Goal: Information Seeking & Learning: Learn about a topic

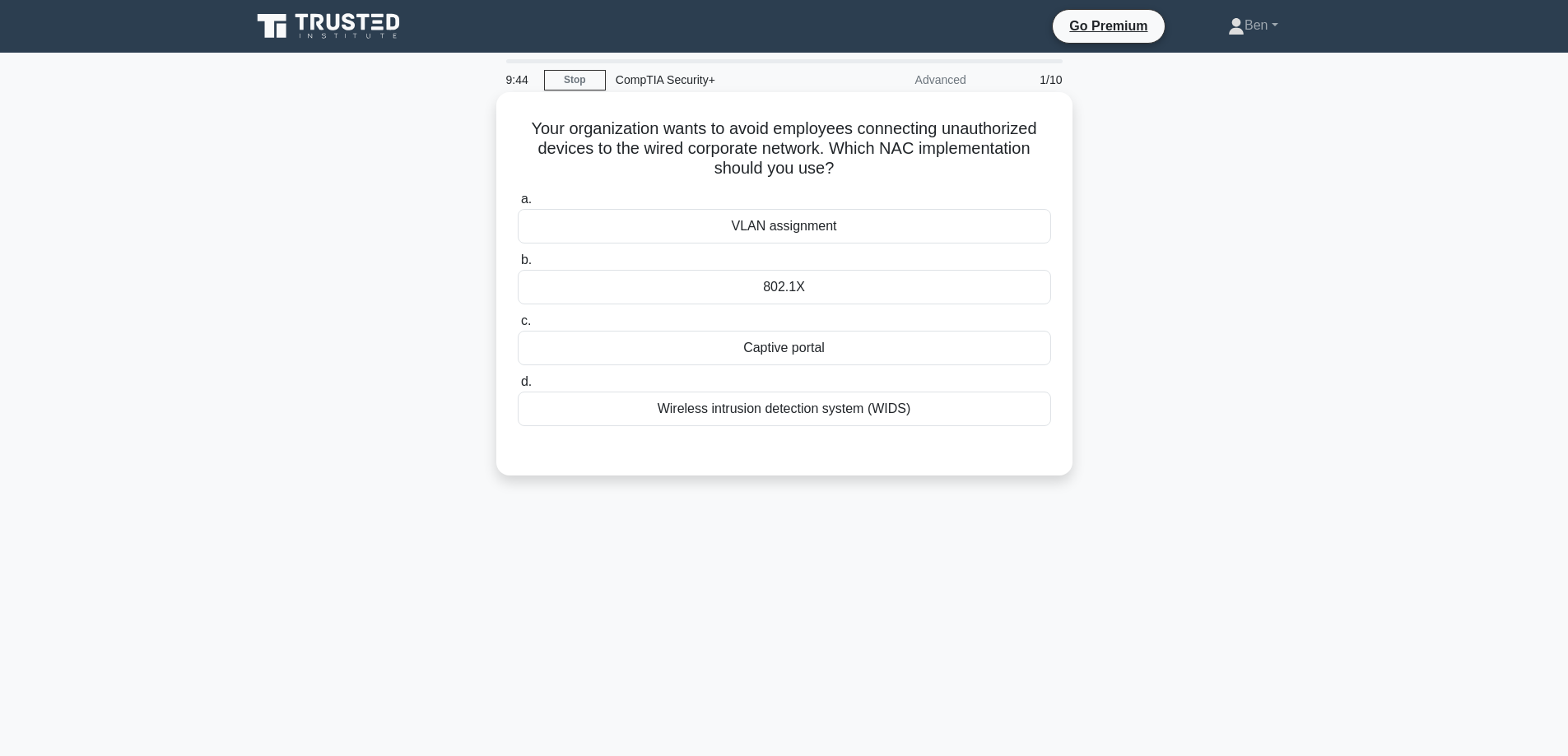
click at [811, 278] on div "802.1X" at bounding box center [784, 286] width 533 height 35
click at [517, 265] on input "b. 802.1X" at bounding box center [517, 260] width 0 height 11
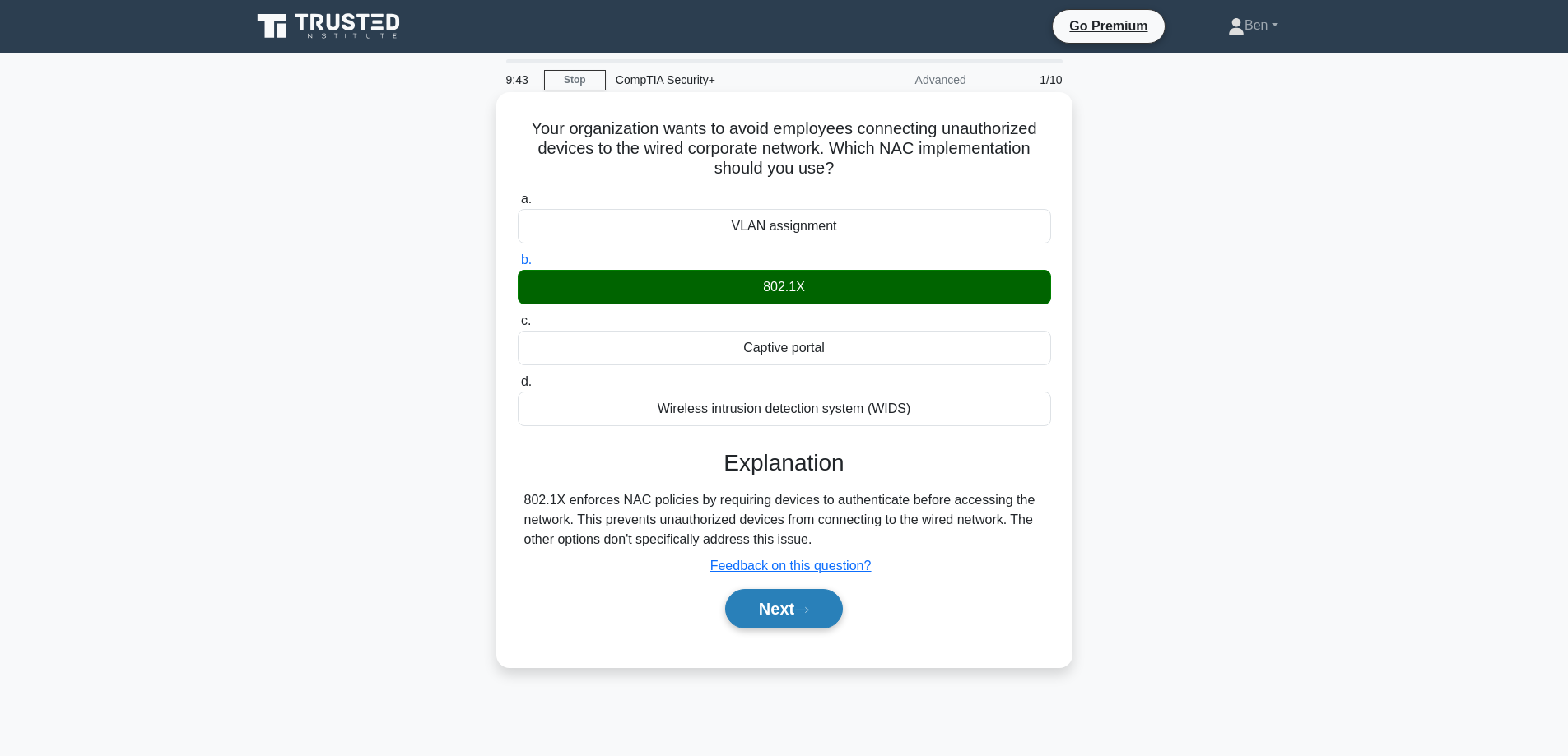
click at [794, 593] on button "Next" at bounding box center [783, 609] width 118 height 39
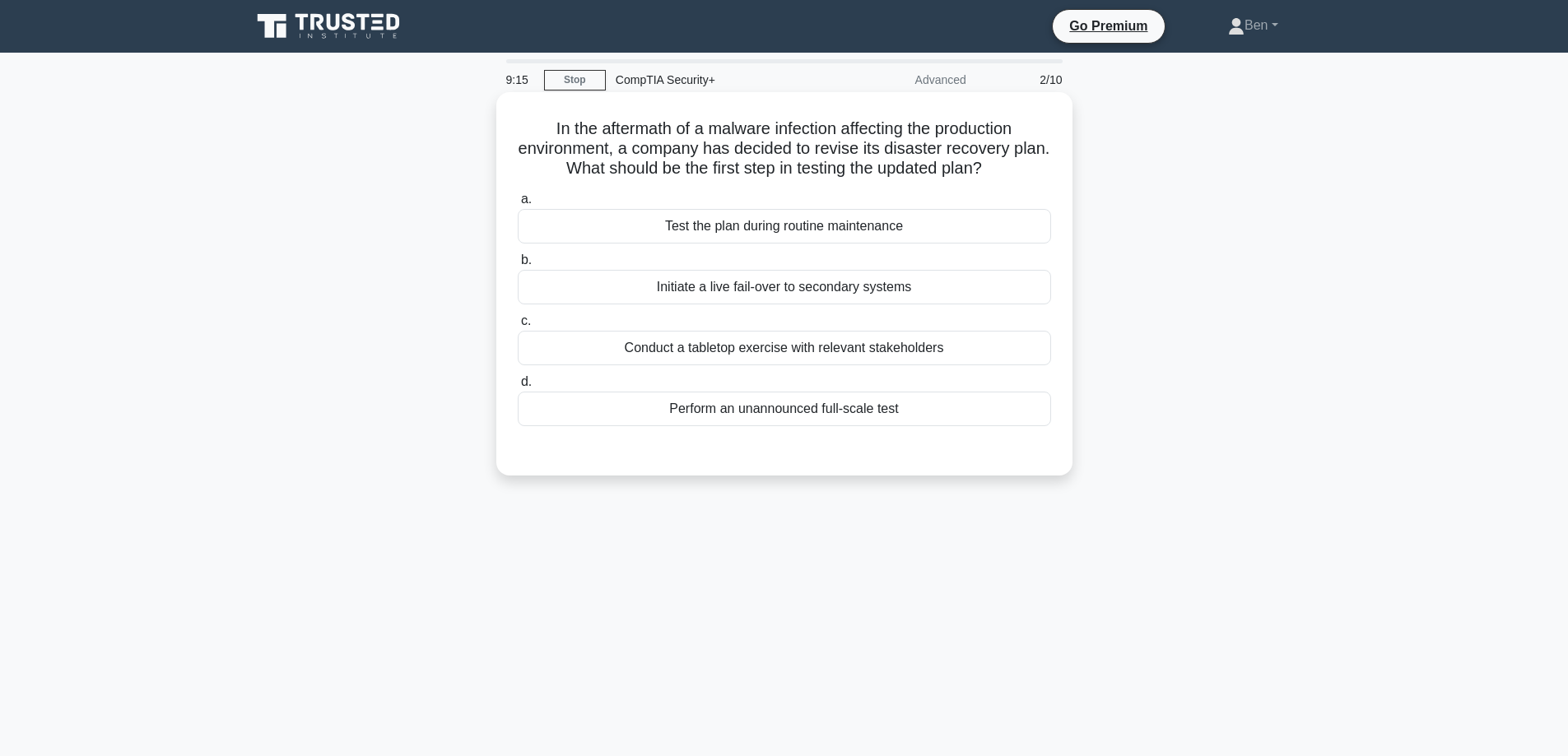
click at [764, 290] on div "Initiate a live fail-over to secondary systems" at bounding box center [784, 286] width 533 height 35
click at [517, 265] on input "b. Initiate a live fail-over to secondary systems" at bounding box center [517, 260] width 0 height 11
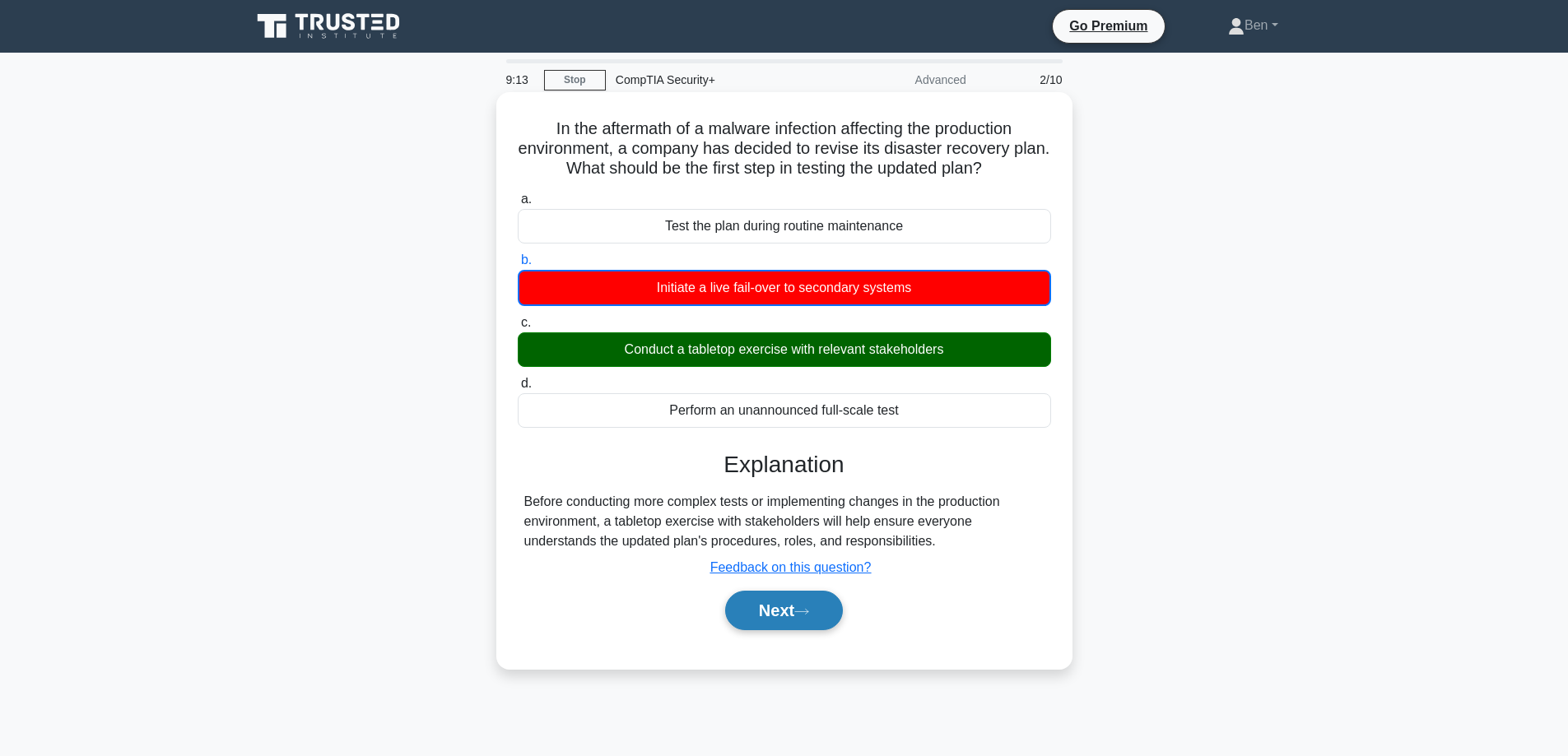
click at [754, 612] on button "Next" at bounding box center [783, 611] width 118 height 39
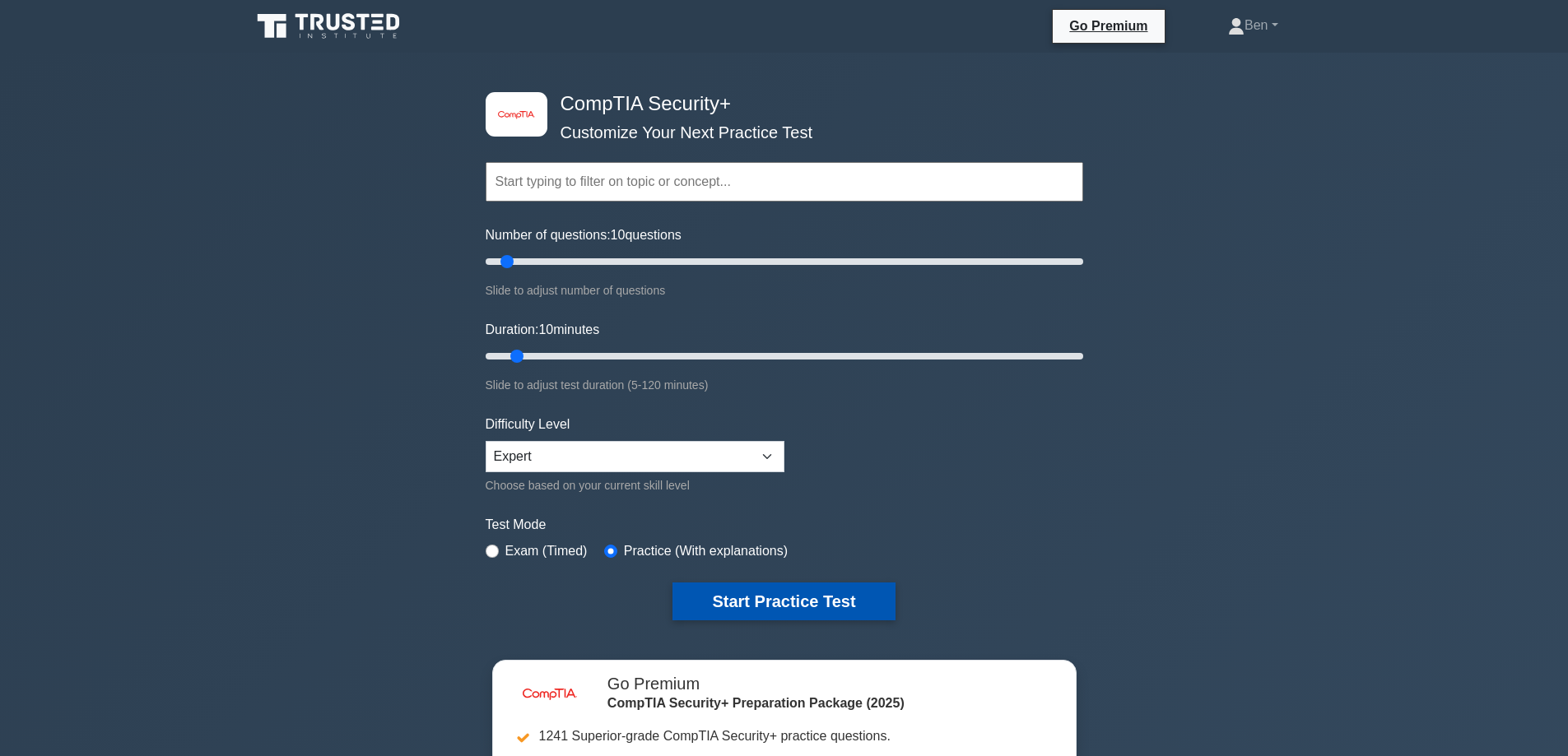
click at [715, 596] on button "Start Practice Test" at bounding box center [783, 601] width 222 height 38
click at [739, 612] on button "Start Practice Test" at bounding box center [783, 601] width 222 height 38
click at [754, 592] on button "Start Practice Test" at bounding box center [783, 601] width 222 height 38
click at [790, 590] on button "Start Practice Test" at bounding box center [783, 601] width 222 height 38
click at [764, 618] on button "Start Practice Test" at bounding box center [783, 601] width 222 height 38
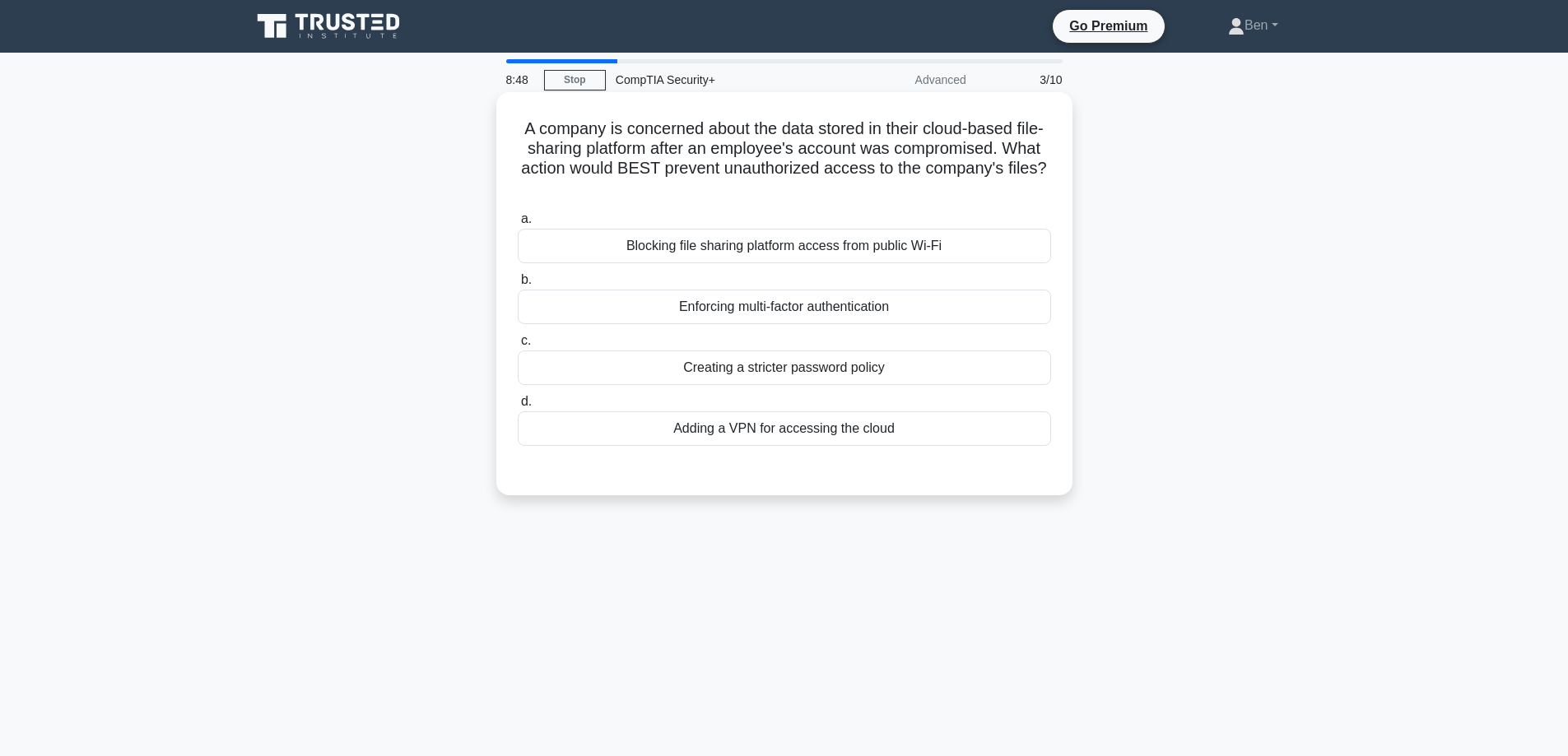
click at [671, 306] on div "Enforcing multi-factor authentication" at bounding box center [784, 306] width 533 height 35
click at [517, 285] on input "b. Enforcing multi-factor authentication" at bounding box center [517, 279] width 0 height 11
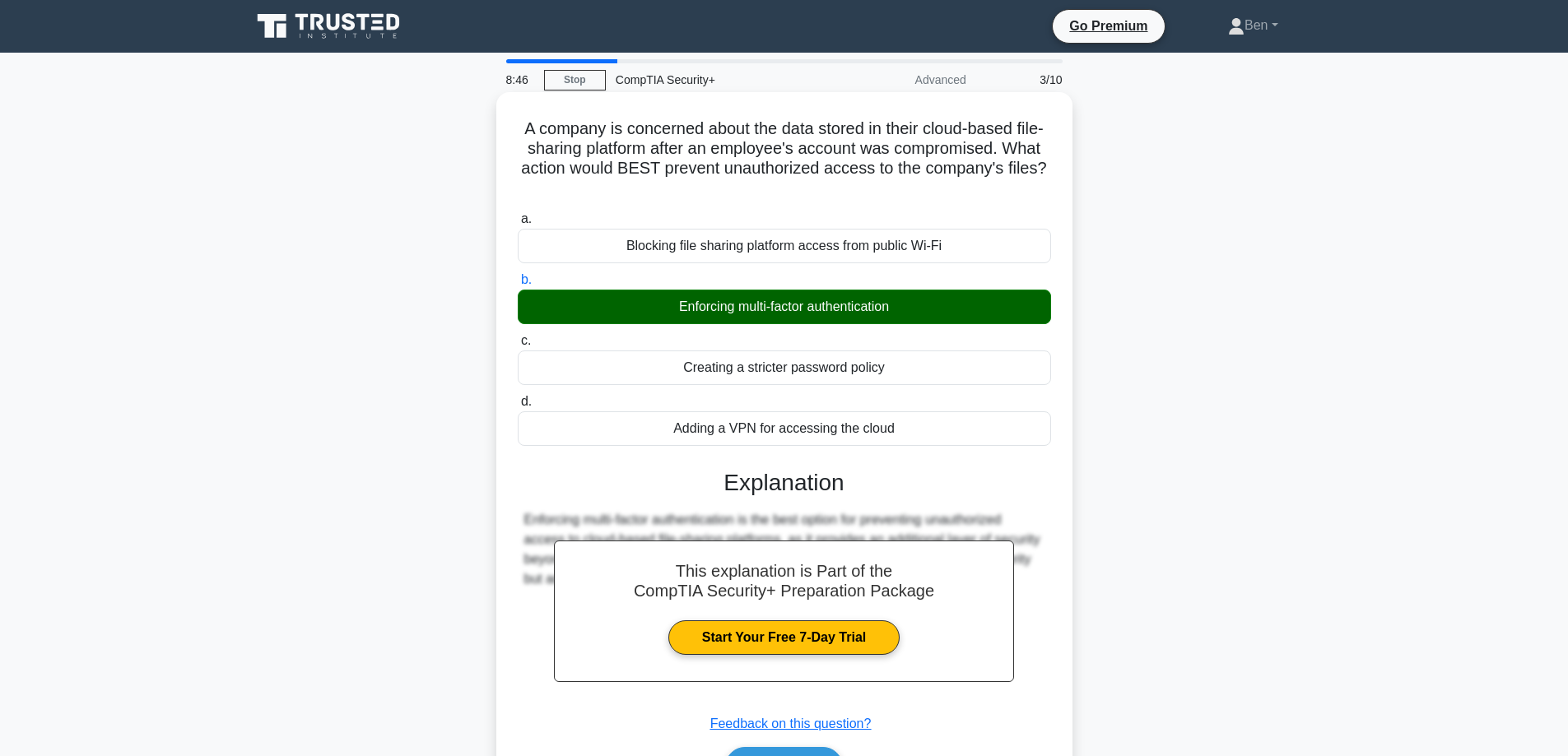
click at [766, 750] on button "Next" at bounding box center [783, 767] width 118 height 39
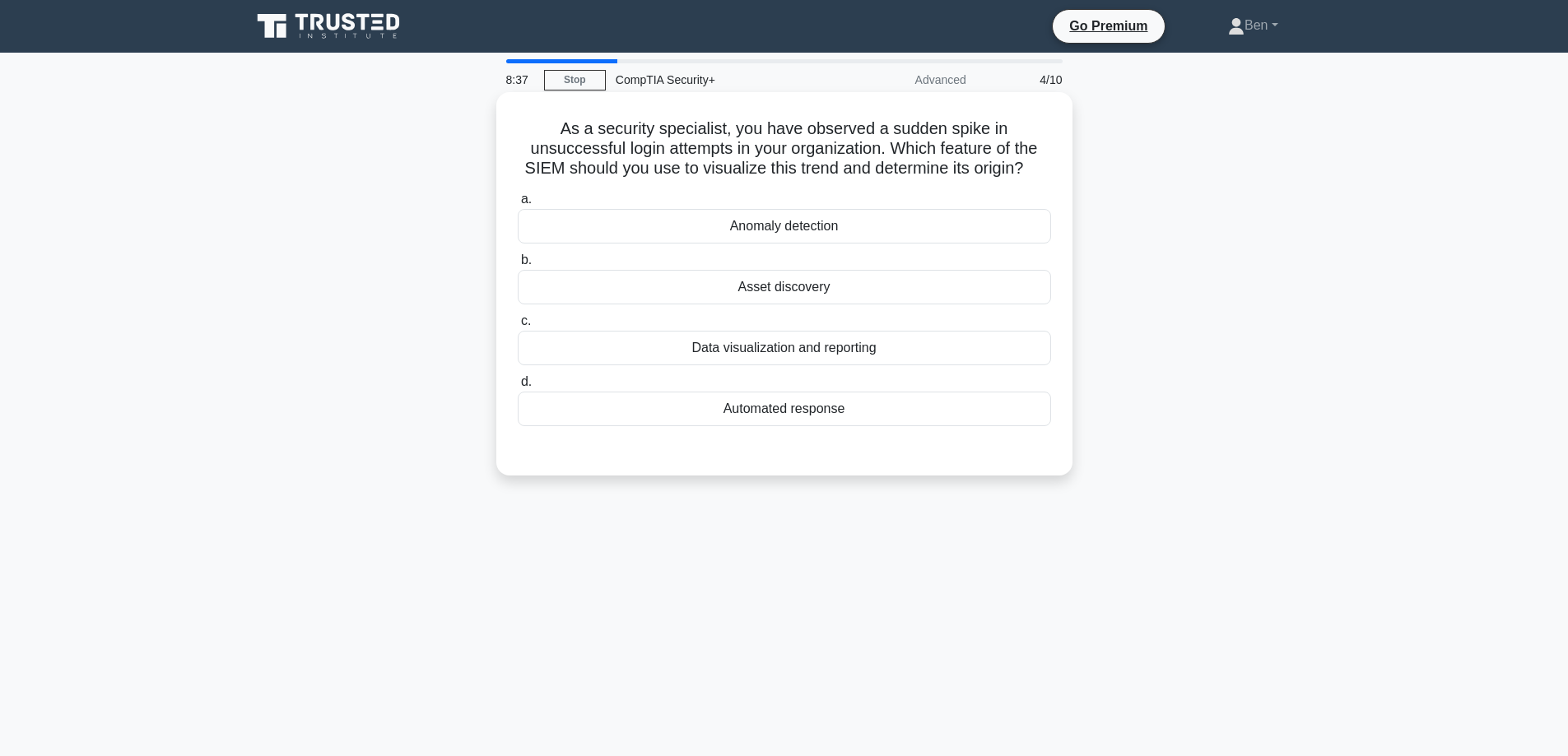
click at [730, 358] on div "Data visualization and reporting" at bounding box center [784, 347] width 533 height 35
click at [517, 327] on input "c. Data visualization and reporting" at bounding box center [517, 321] width 0 height 11
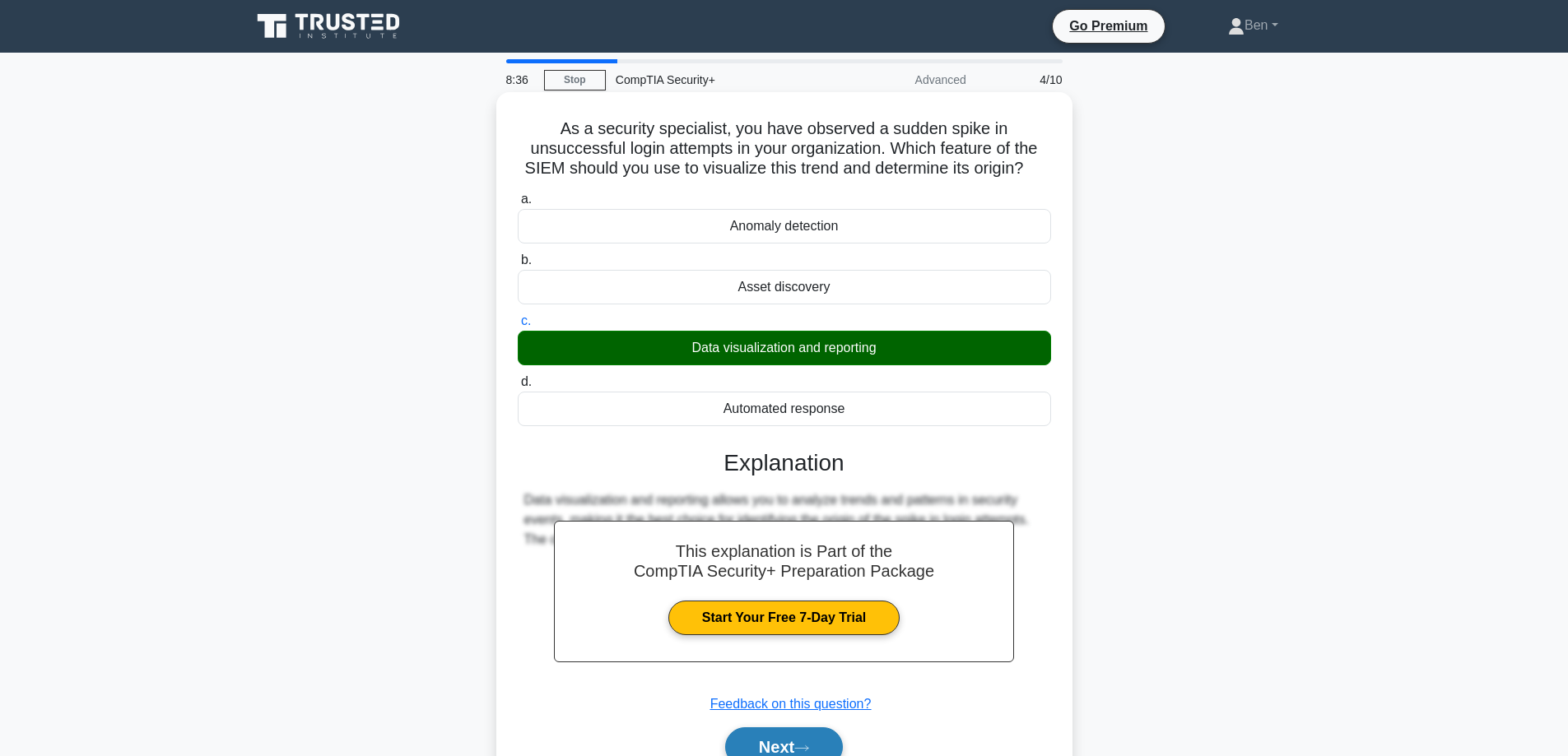
click at [758, 749] on button "Next" at bounding box center [783, 747] width 118 height 39
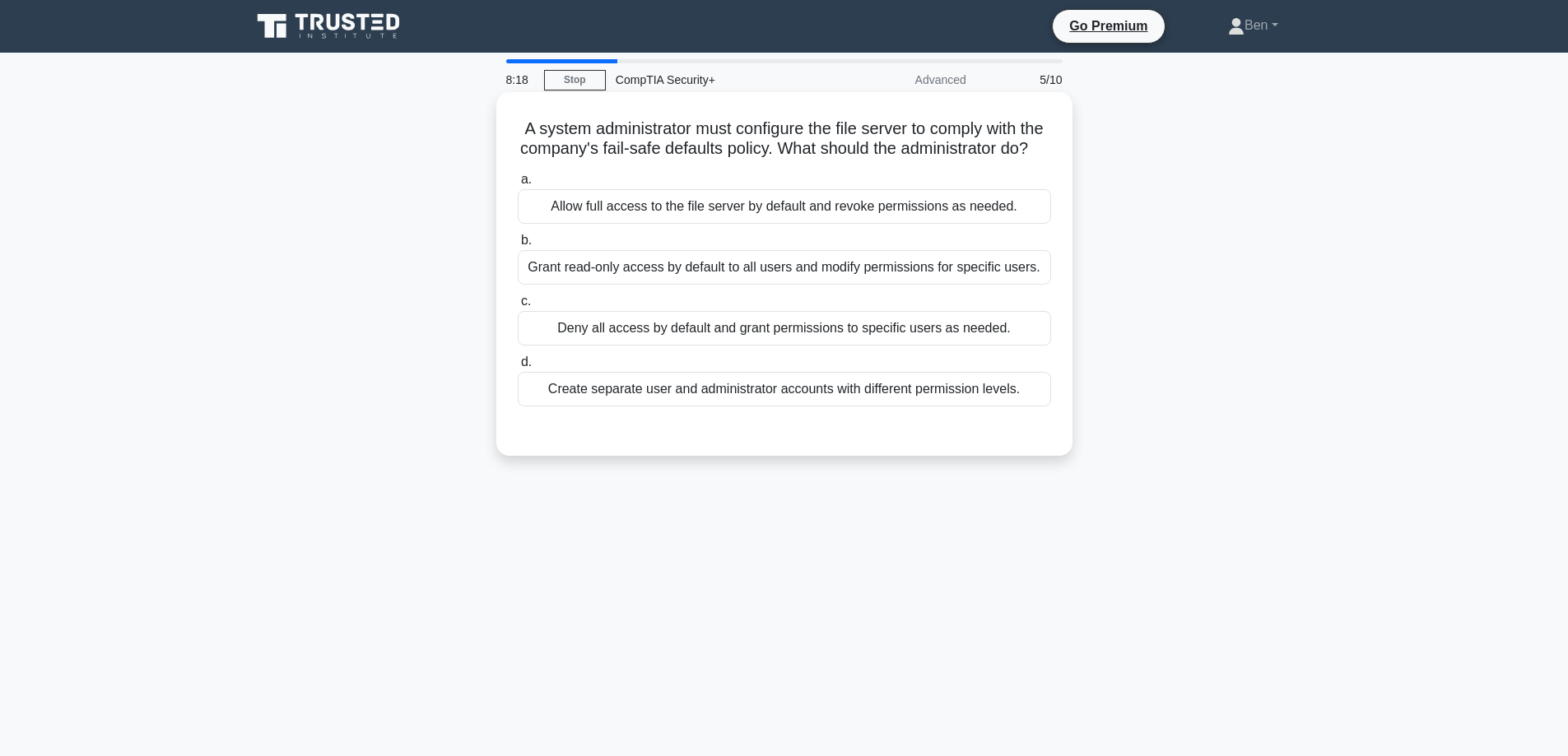
click at [654, 284] on div "Grant read-only access by default to all users and modify permissions for speci…" at bounding box center [784, 266] width 533 height 35
click at [517, 246] on input "b. Grant read-only access by default to all users and modify permissions for sp…" at bounding box center [517, 240] width 0 height 11
click at [615, 345] on div "Deny all access by default and grant permissions to specific users as needed." at bounding box center [784, 328] width 533 height 35
click at [517, 307] on input "c. Deny all access by default and grant permissions to specific users as needed." at bounding box center [517, 301] width 0 height 11
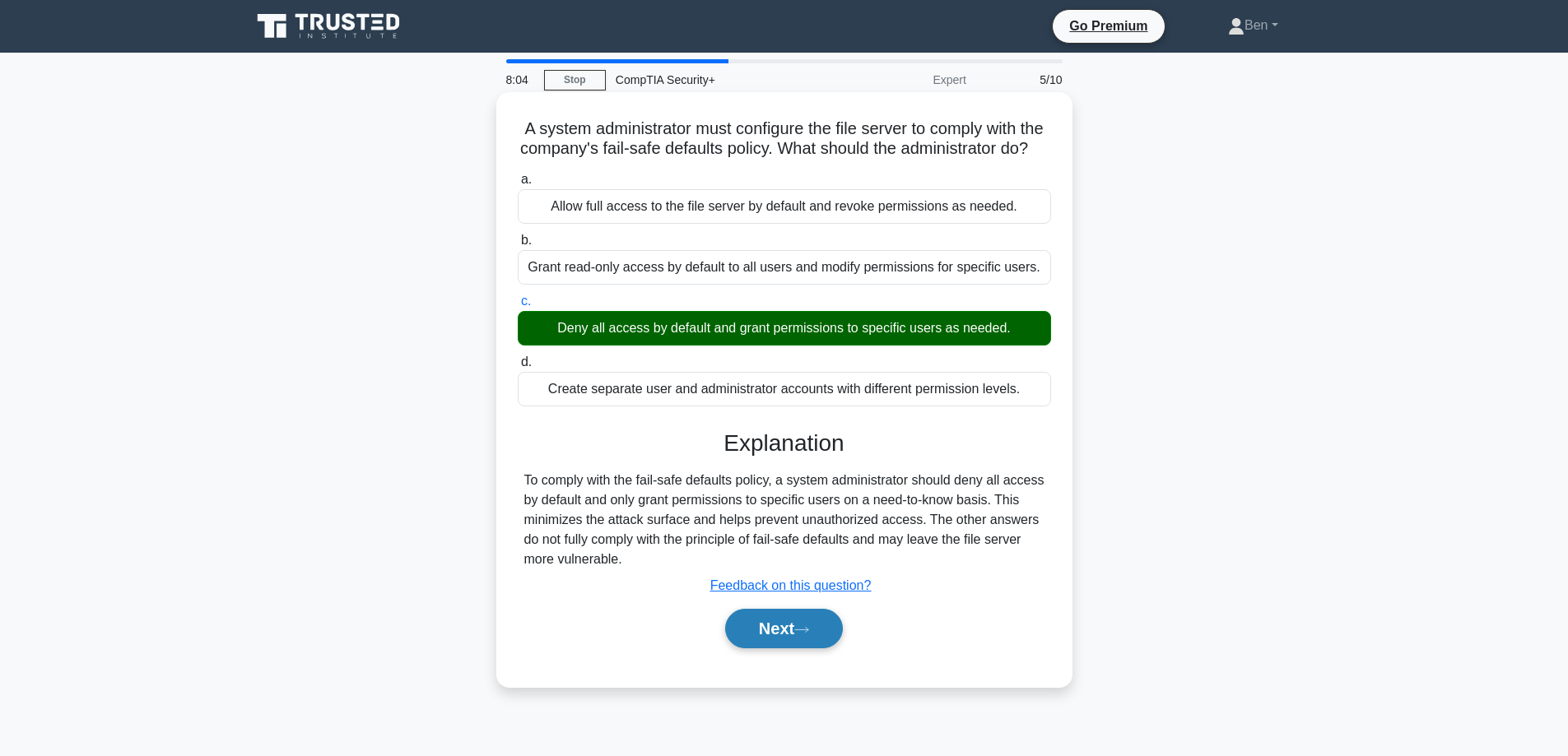
click at [767, 648] on button "Next" at bounding box center [783, 629] width 118 height 39
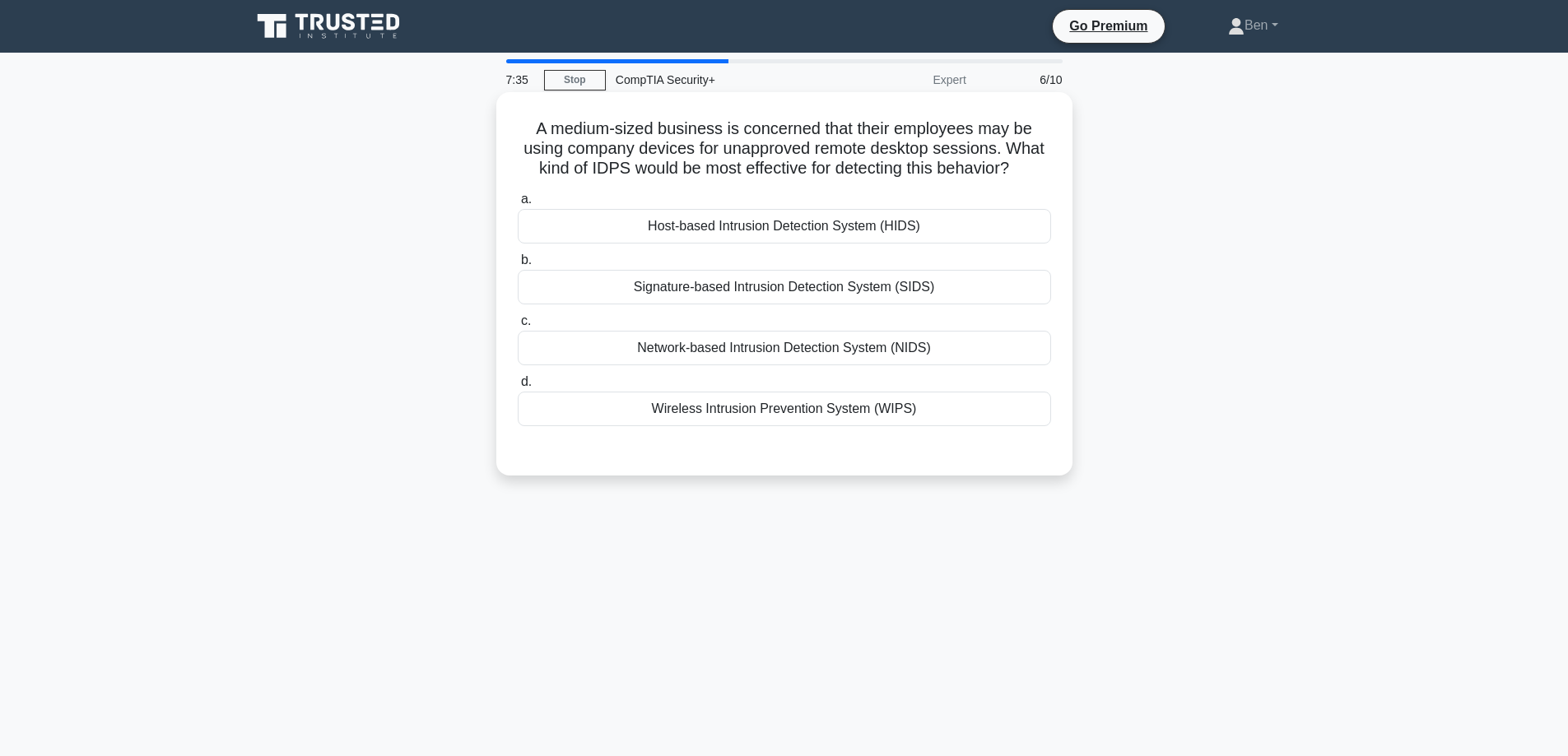
click at [787, 224] on div "Host-based Intrusion Detection System (HIDS)" at bounding box center [784, 226] width 533 height 35
click at [517, 205] on input "a. Host-based Intrusion Detection System (HIDS)" at bounding box center [517, 199] width 0 height 11
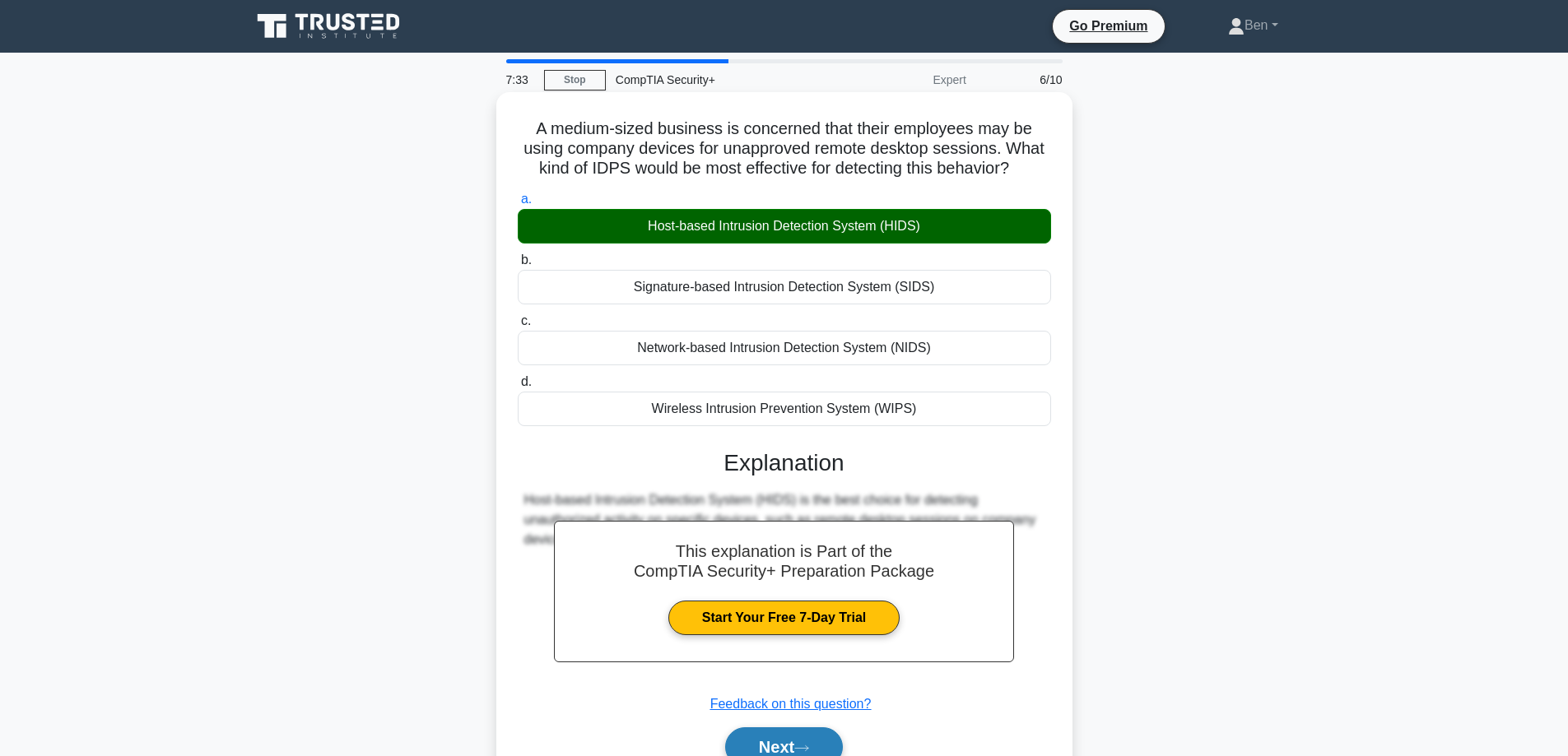
click at [806, 739] on button "Next" at bounding box center [783, 747] width 118 height 39
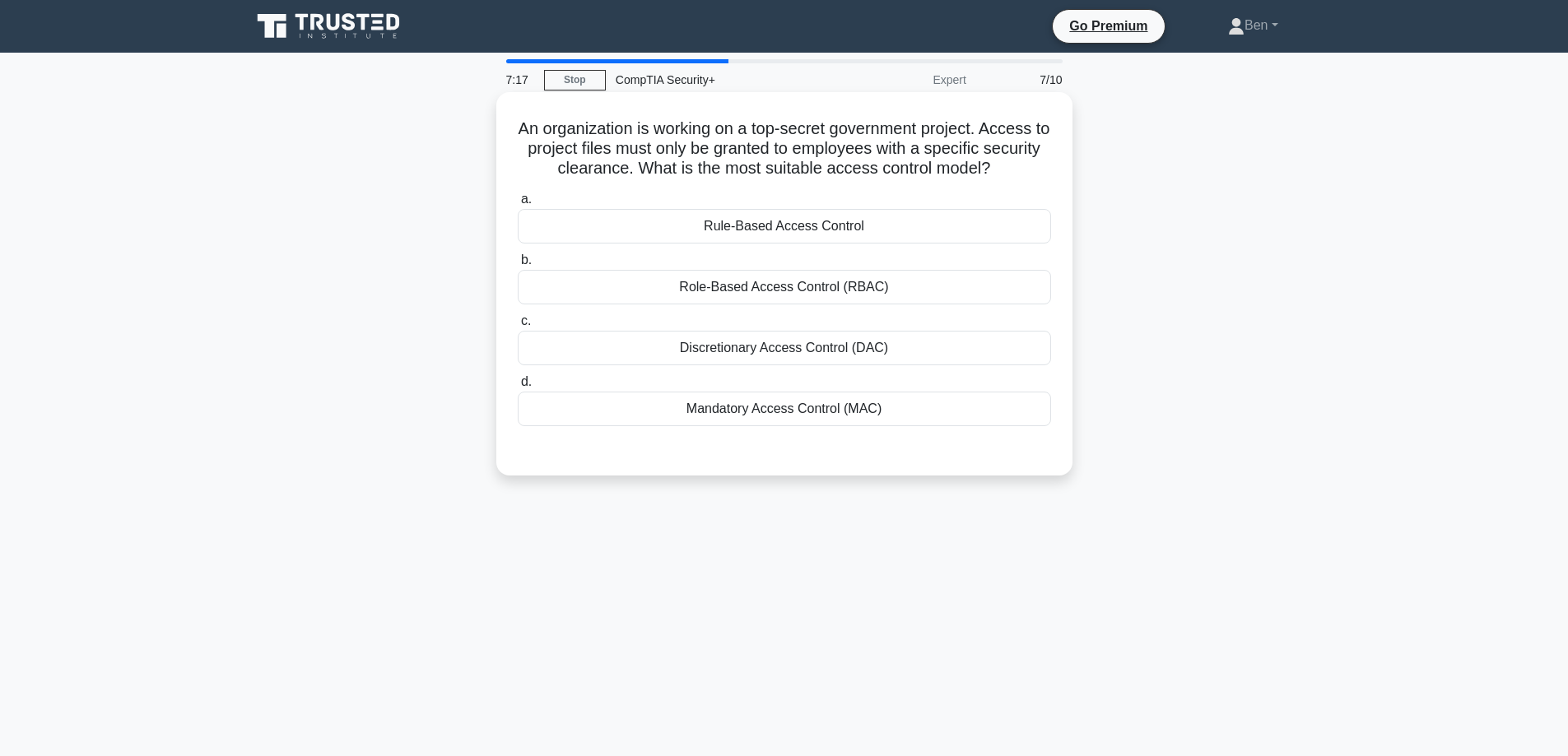
click at [744, 352] on div "Discretionary Access Control (DAC)" at bounding box center [784, 347] width 533 height 35
click at [517, 327] on input "c. Discretionary Access Control (DAC)" at bounding box center [517, 321] width 0 height 11
click at [725, 412] on div "Mandatory Access Control (MAC)" at bounding box center [784, 409] width 533 height 35
click at [517, 388] on input "d. Mandatory Access Control (MAC)" at bounding box center [517, 382] width 0 height 11
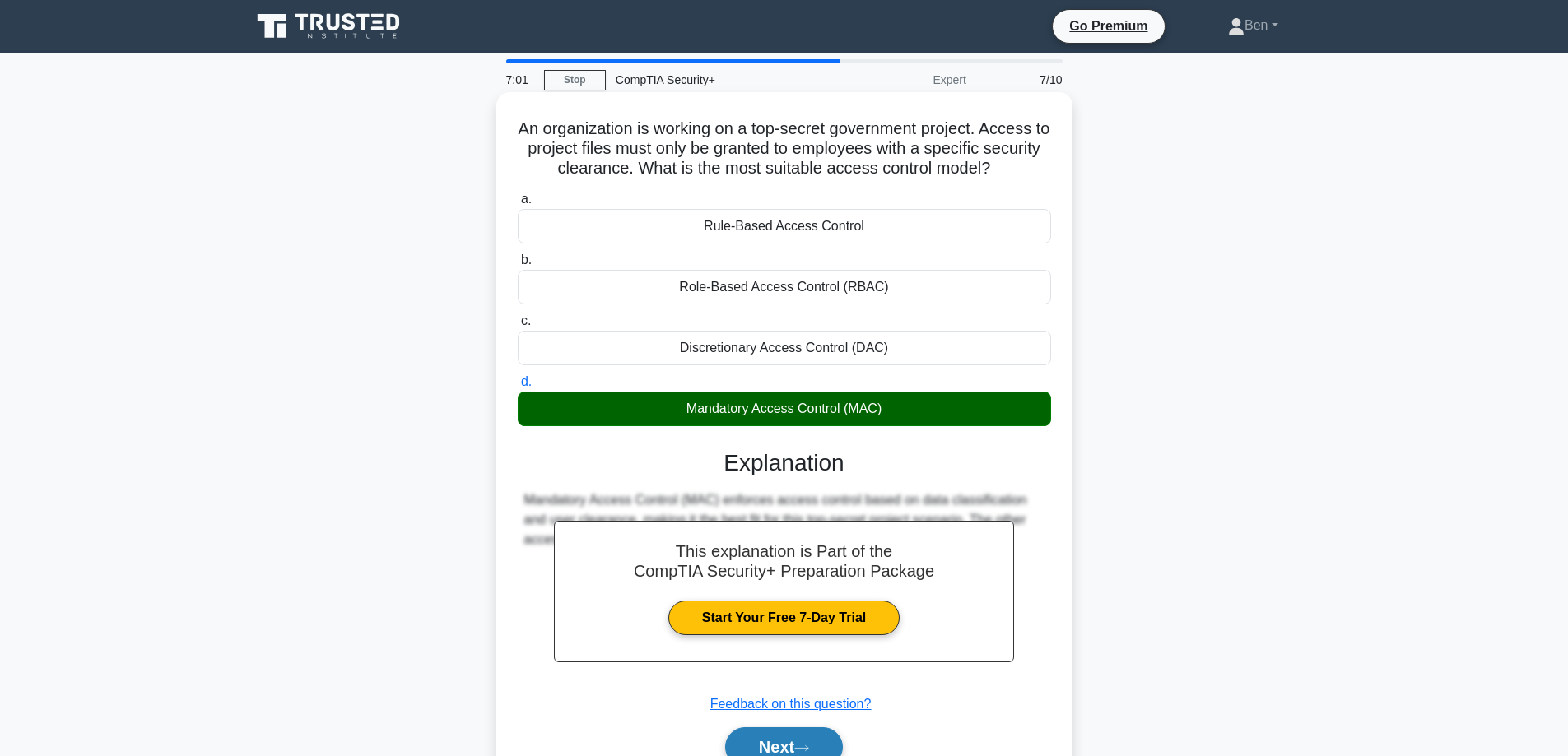
click at [797, 754] on button "Next" at bounding box center [783, 747] width 118 height 39
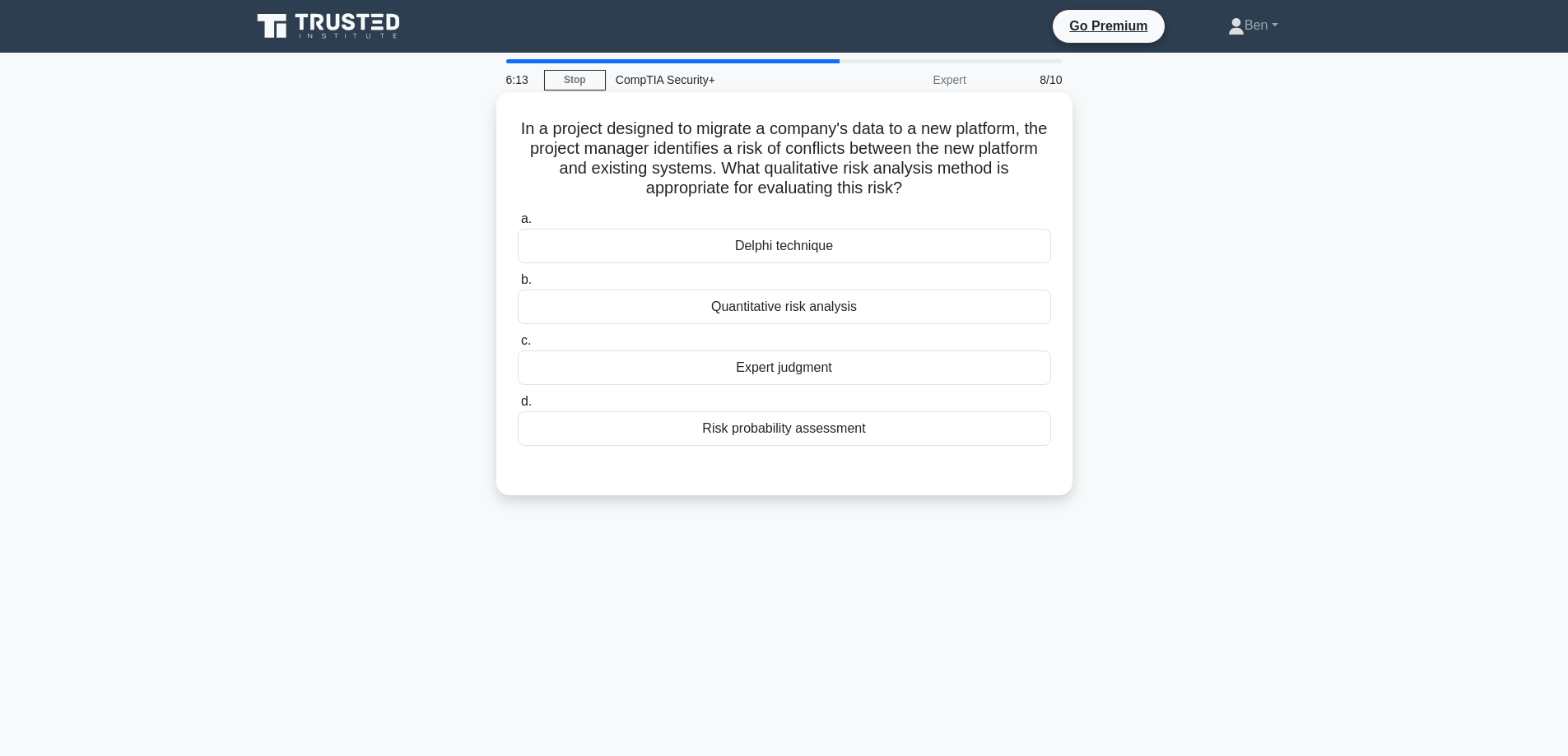
click at [740, 318] on div "Quantitative risk analysis" at bounding box center [784, 306] width 533 height 35
click at [517, 285] on input "b. Quantitative risk analysis" at bounding box center [517, 279] width 0 height 11
click at [711, 348] on label "c. Expert judgment" at bounding box center [784, 357] width 533 height 54
click at [517, 346] on input "c. Expert judgment" at bounding box center [517, 340] width 0 height 11
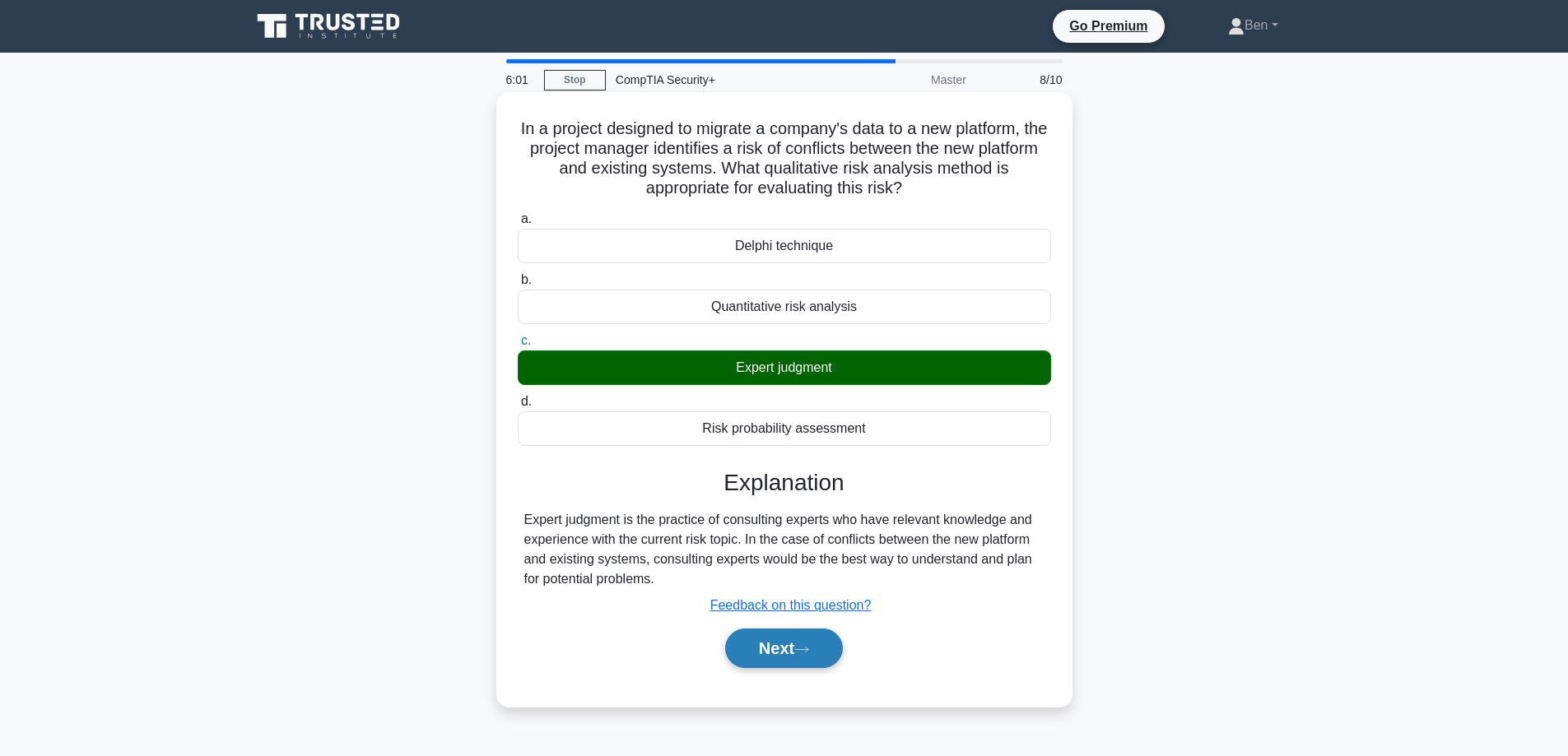
click at [790, 644] on button "Next" at bounding box center [783, 648] width 118 height 39
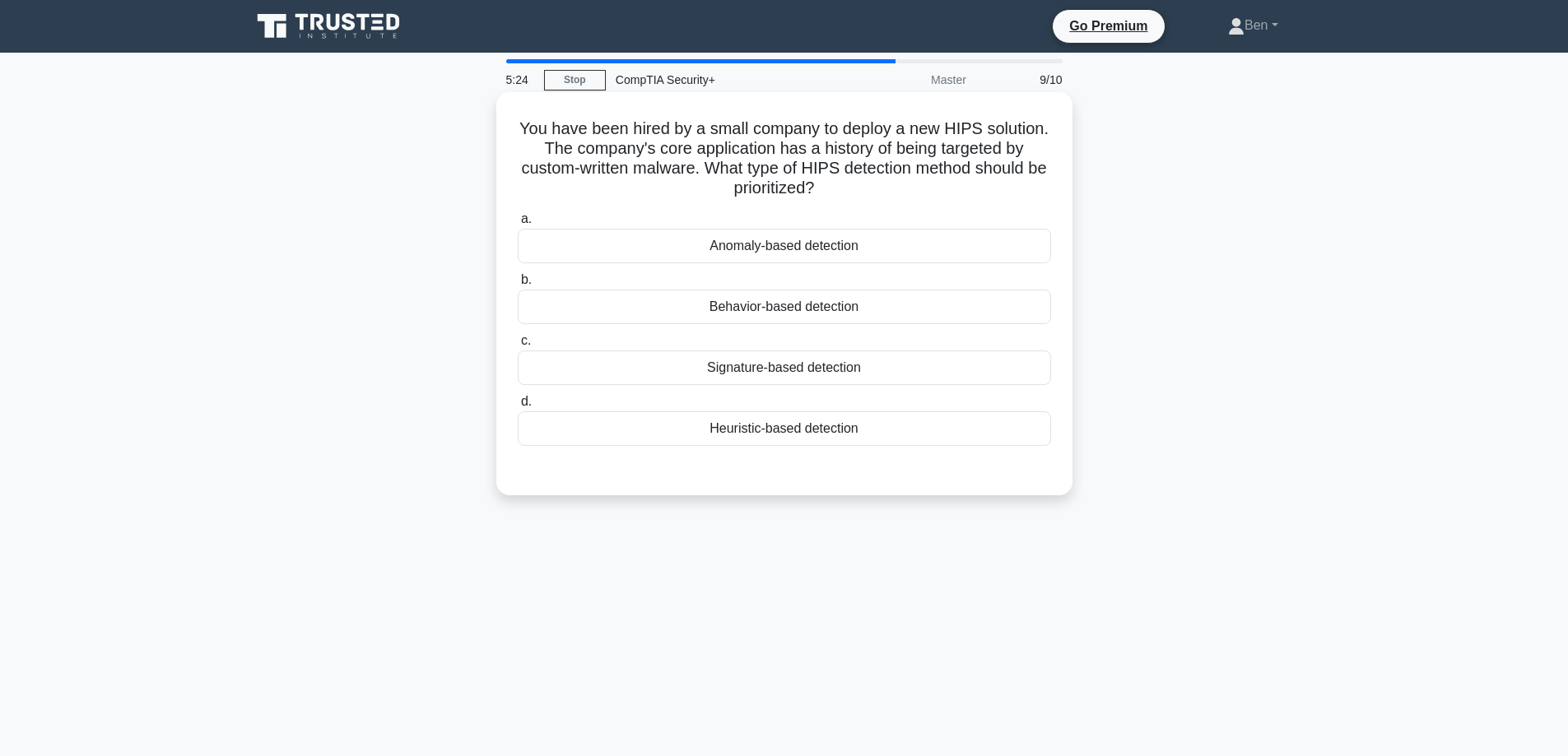
click at [706, 385] on div "Signature-based detection" at bounding box center [784, 367] width 533 height 35
click at [517, 346] on input "c. Signature-based detection" at bounding box center [517, 340] width 0 height 11
click at [710, 307] on div "Behavior-based detection" at bounding box center [784, 306] width 533 height 35
click at [517, 285] on input "b. Behavior-based detection" at bounding box center [517, 279] width 0 height 11
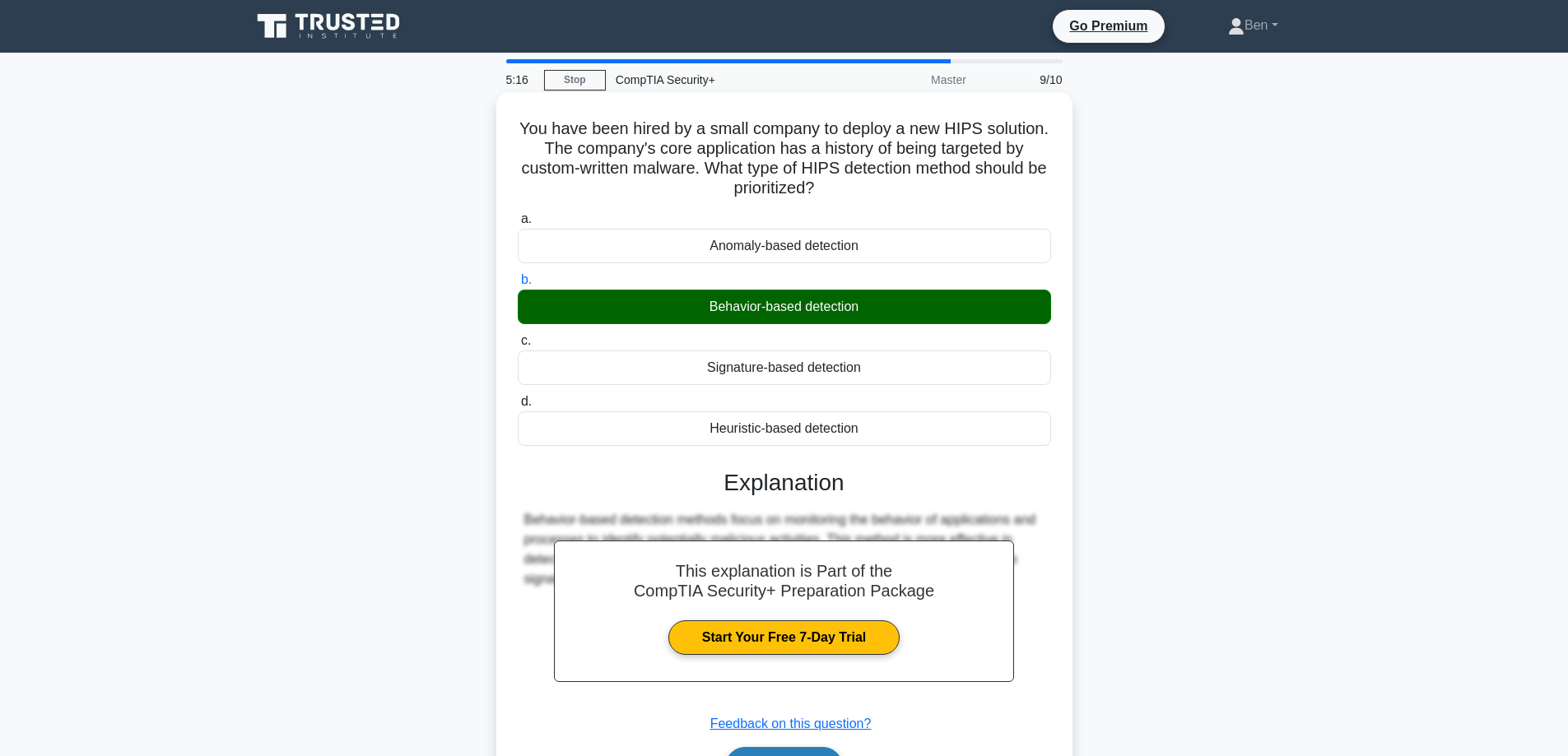
click at [773, 751] on button "Next" at bounding box center [783, 767] width 118 height 39
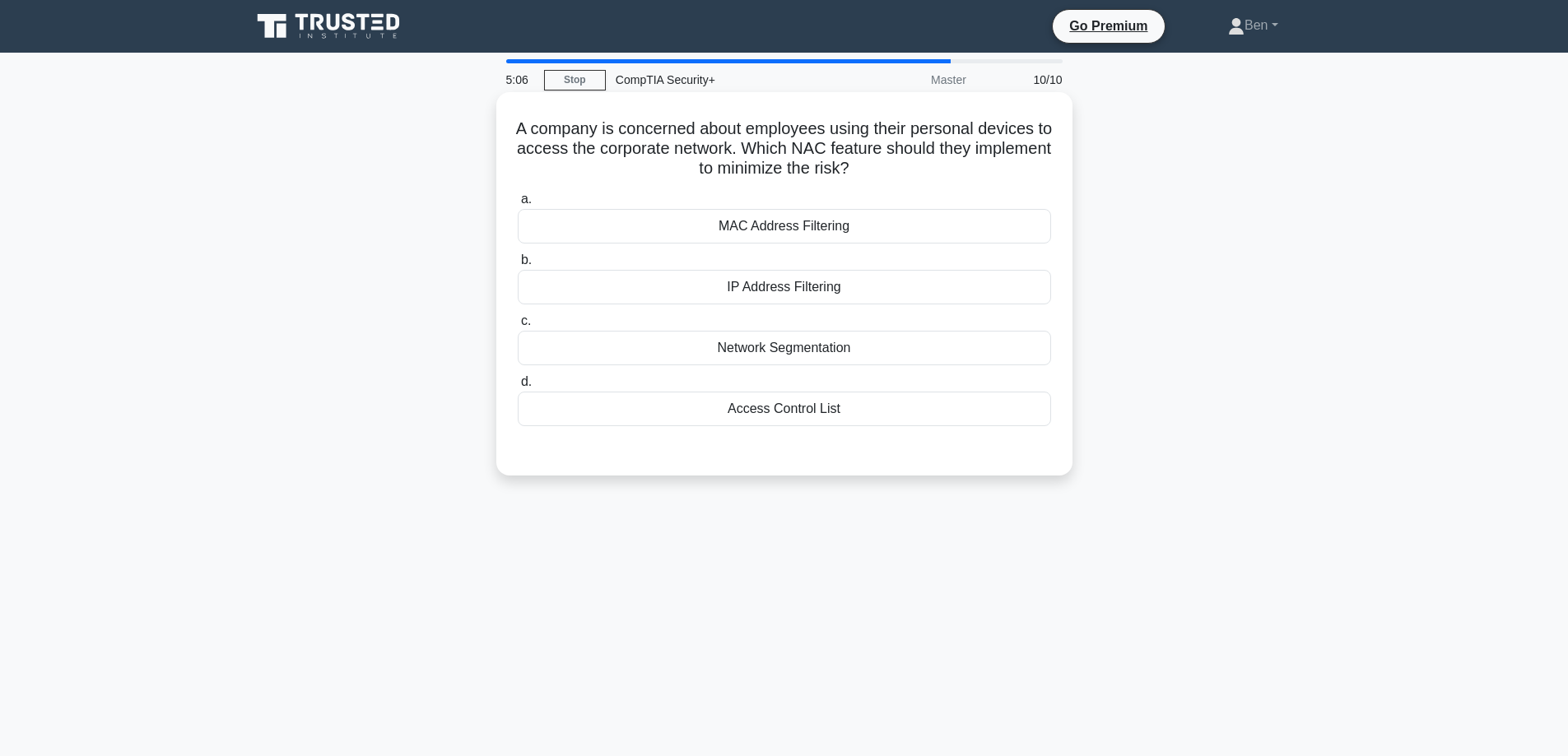
click at [774, 341] on div "Network Segmentation" at bounding box center [784, 347] width 533 height 35
click at [517, 327] on input "c. Network Segmentation" at bounding box center [517, 321] width 0 height 11
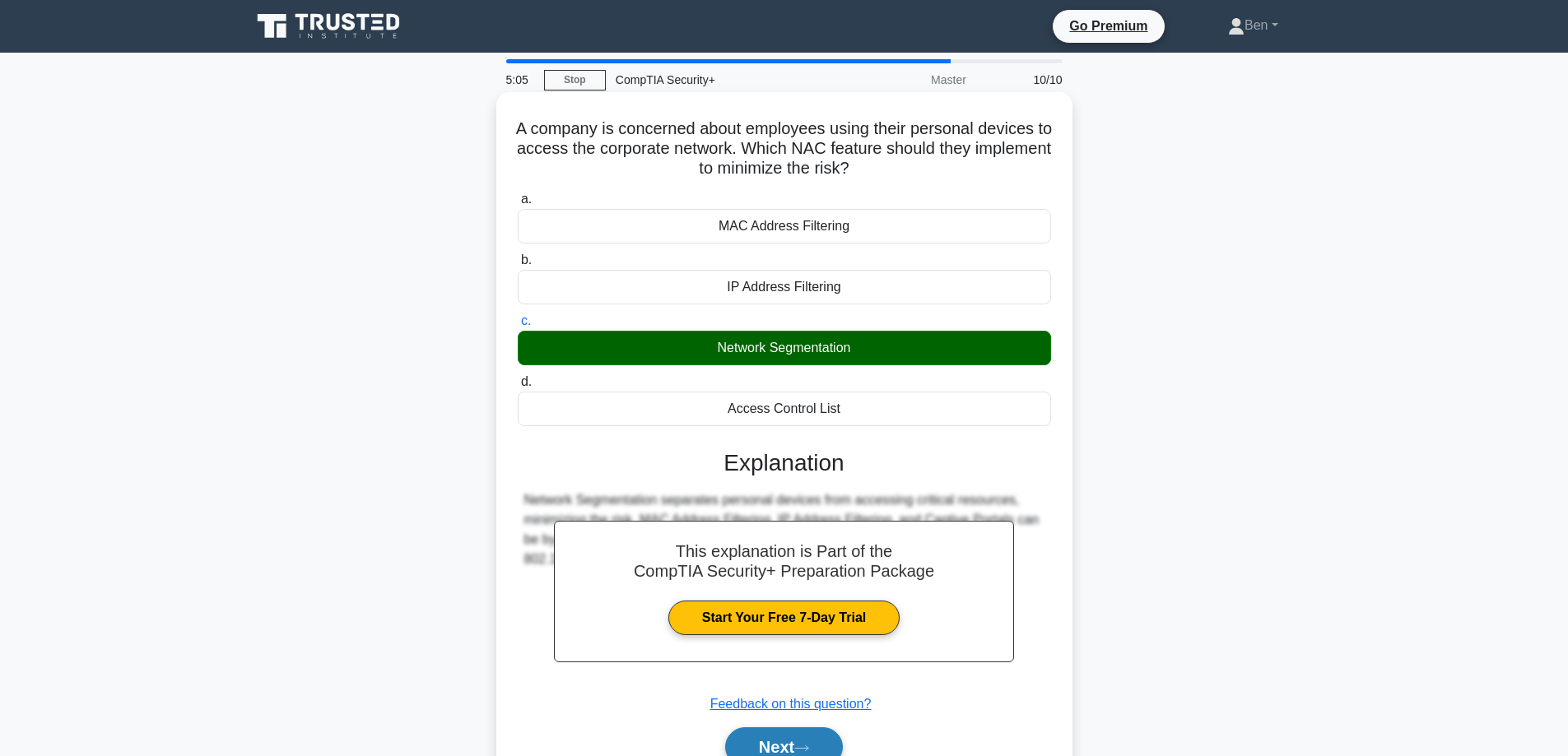
click at [765, 752] on button "Next" at bounding box center [783, 747] width 118 height 39
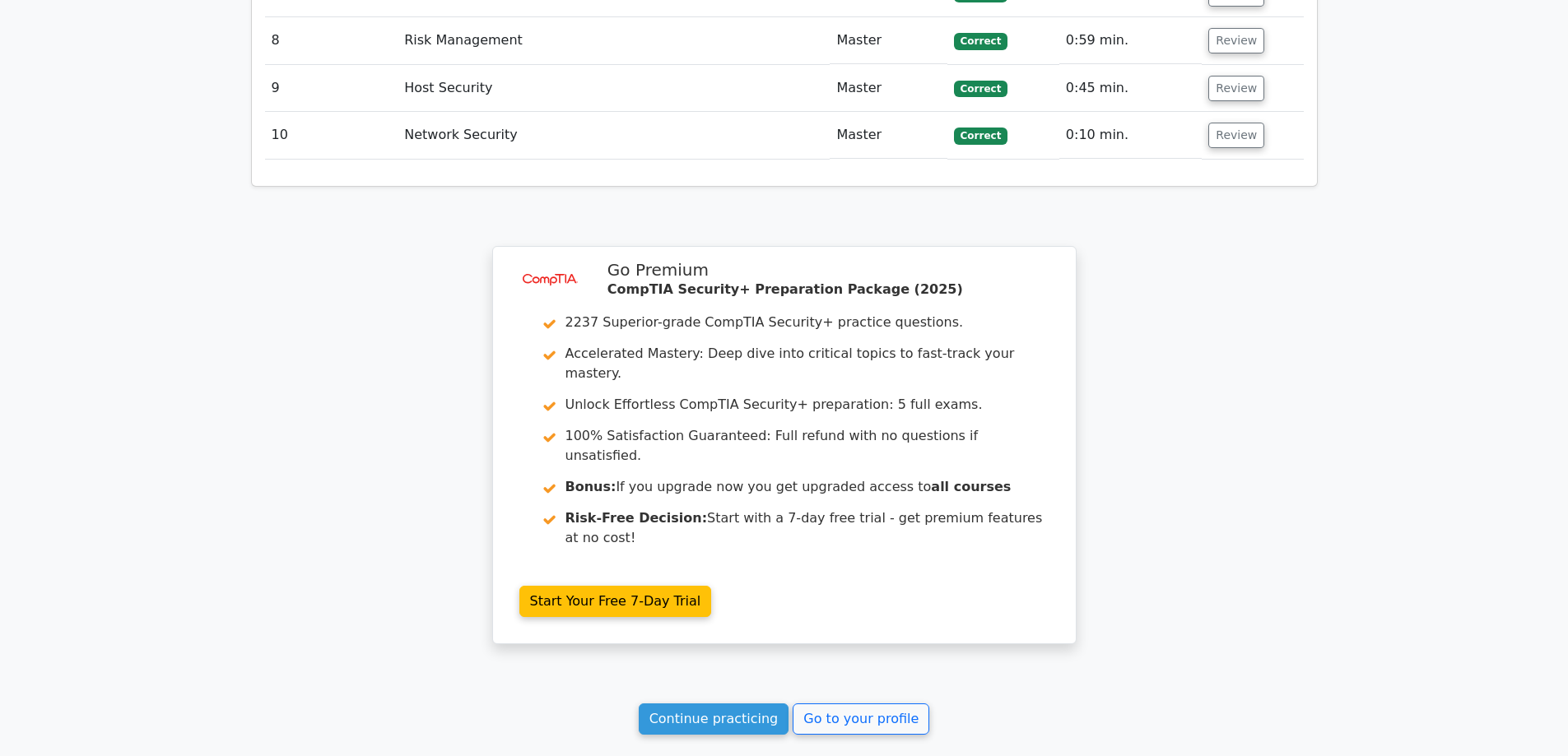
scroll to position [2304, 0]
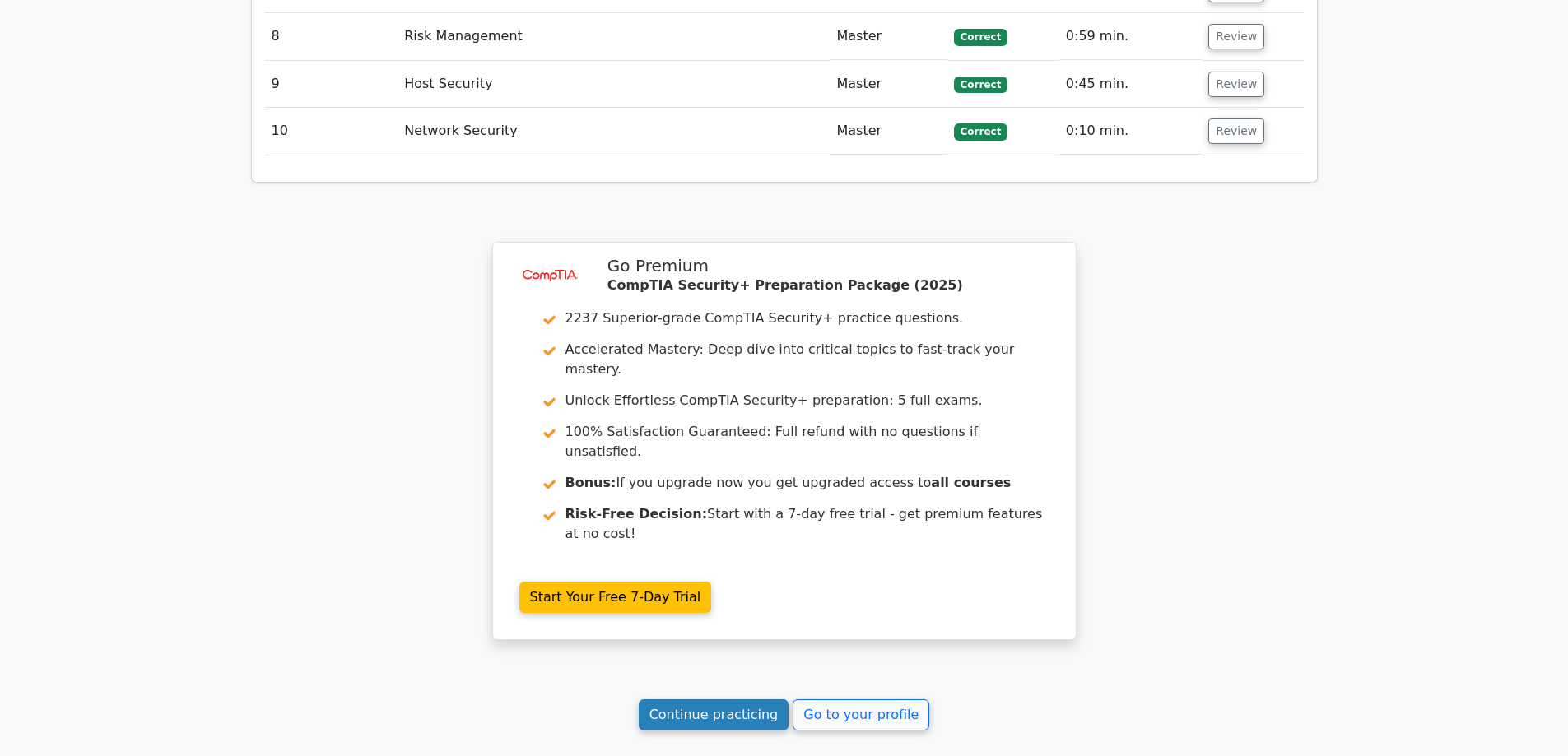
click at [754, 700] on link "Continue practicing" at bounding box center [714, 716] width 151 height 32
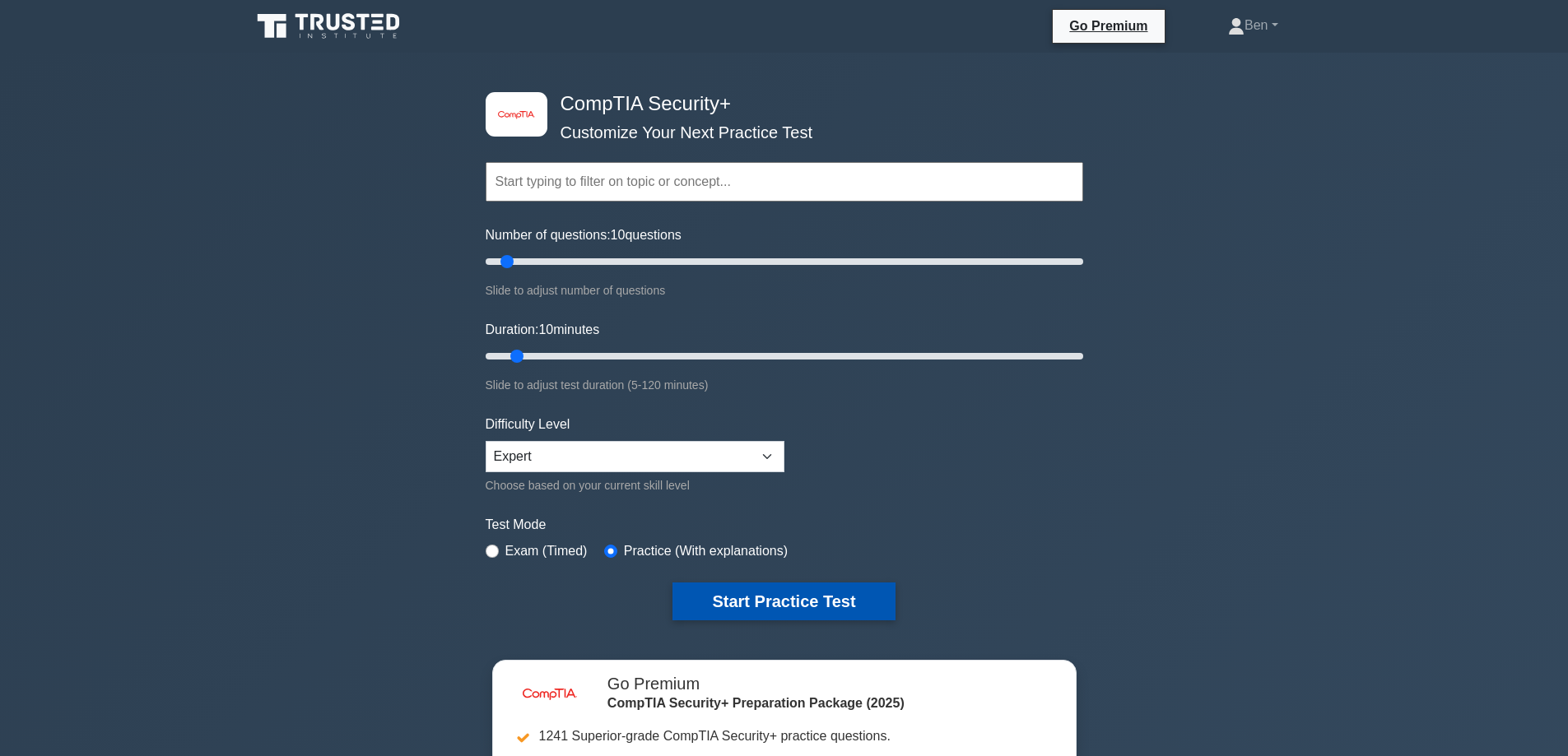
click at [824, 584] on button "Start Practice Test" at bounding box center [783, 601] width 222 height 38
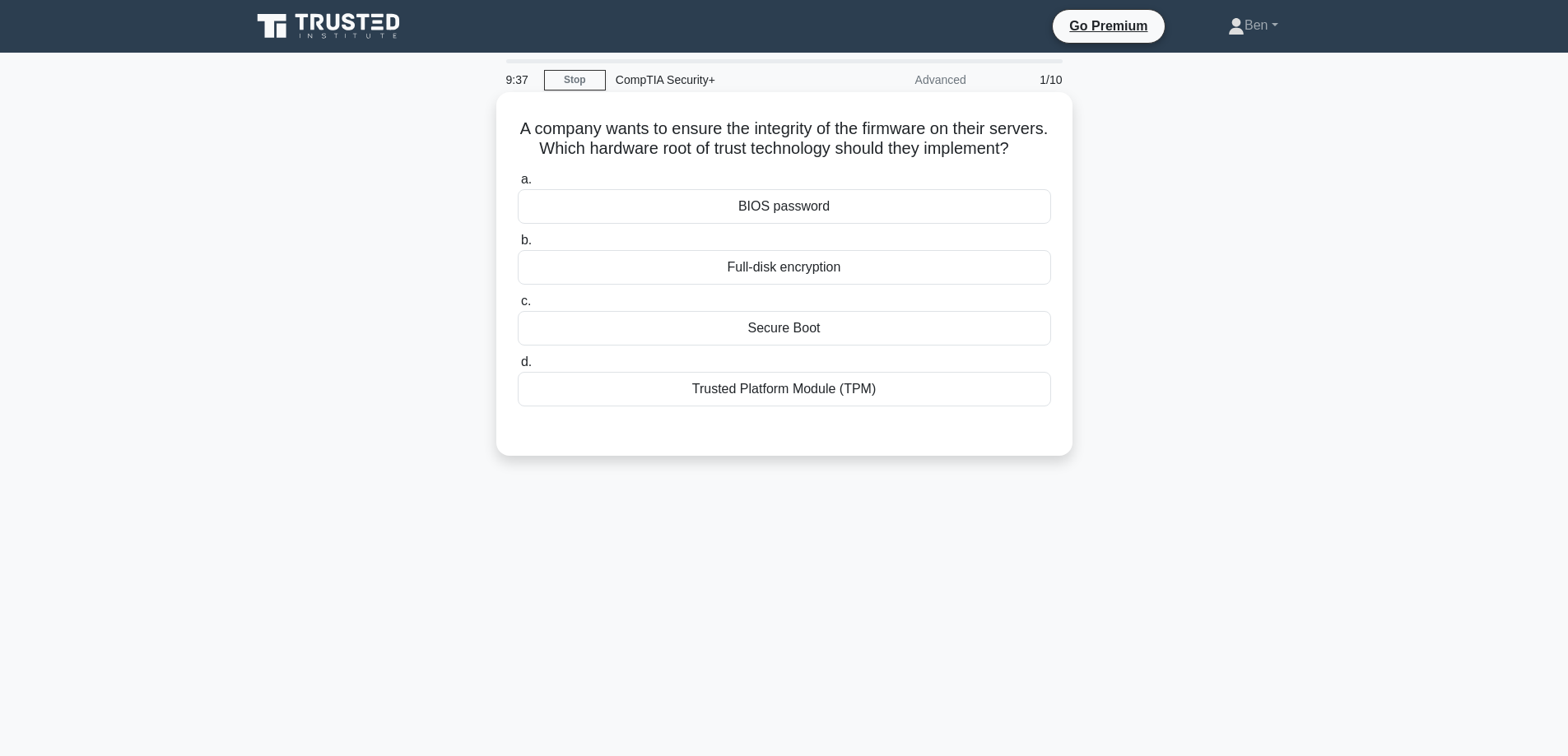
click at [738, 407] on div "Trusted Platform Module (TPM)" at bounding box center [784, 389] width 533 height 35
click at [517, 368] on input "d. Trusted Platform Module (TPM)" at bounding box center [517, 362] width 0 height 11
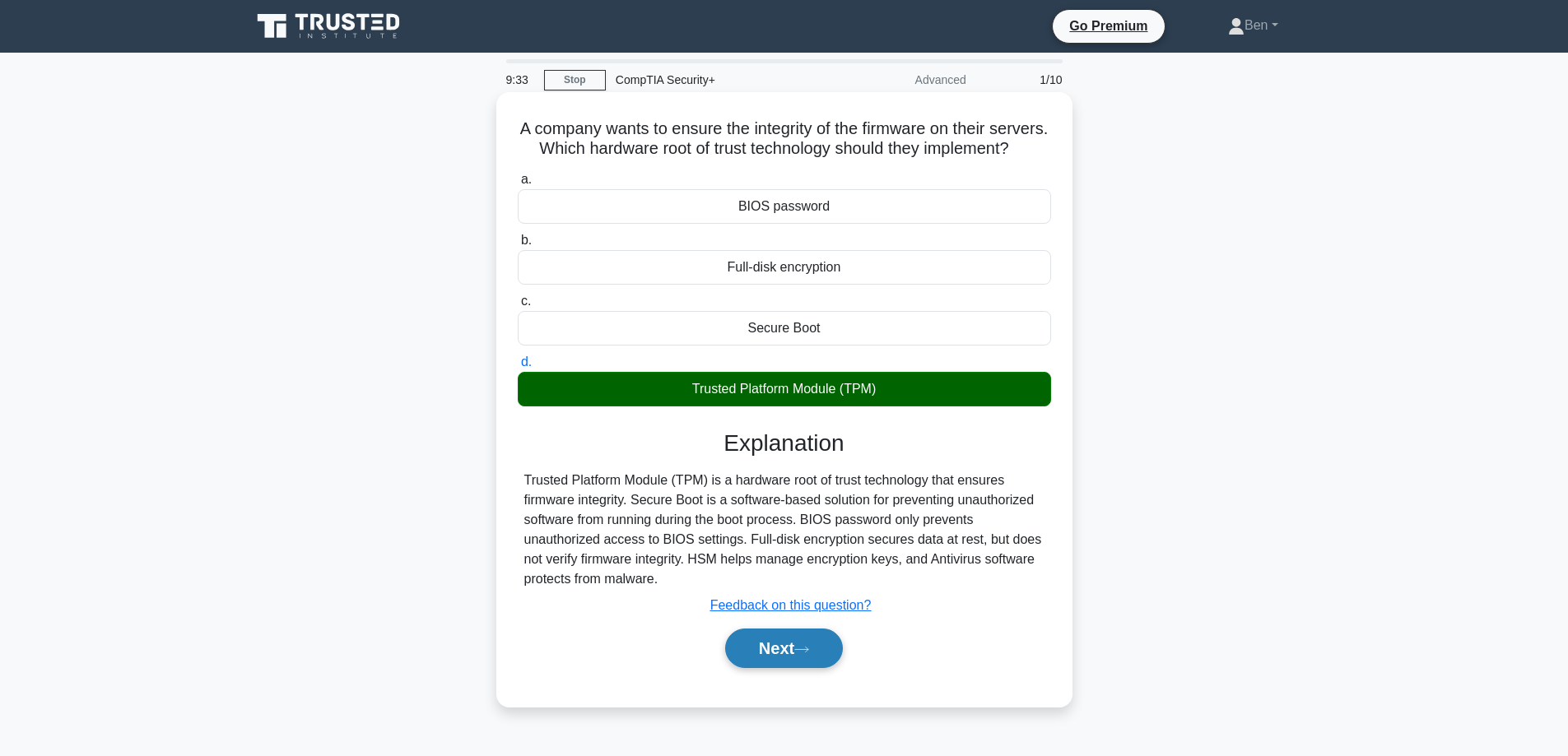
click at [760, 668] on button "Next" at bounding box center [783, 648] width 118 height 39
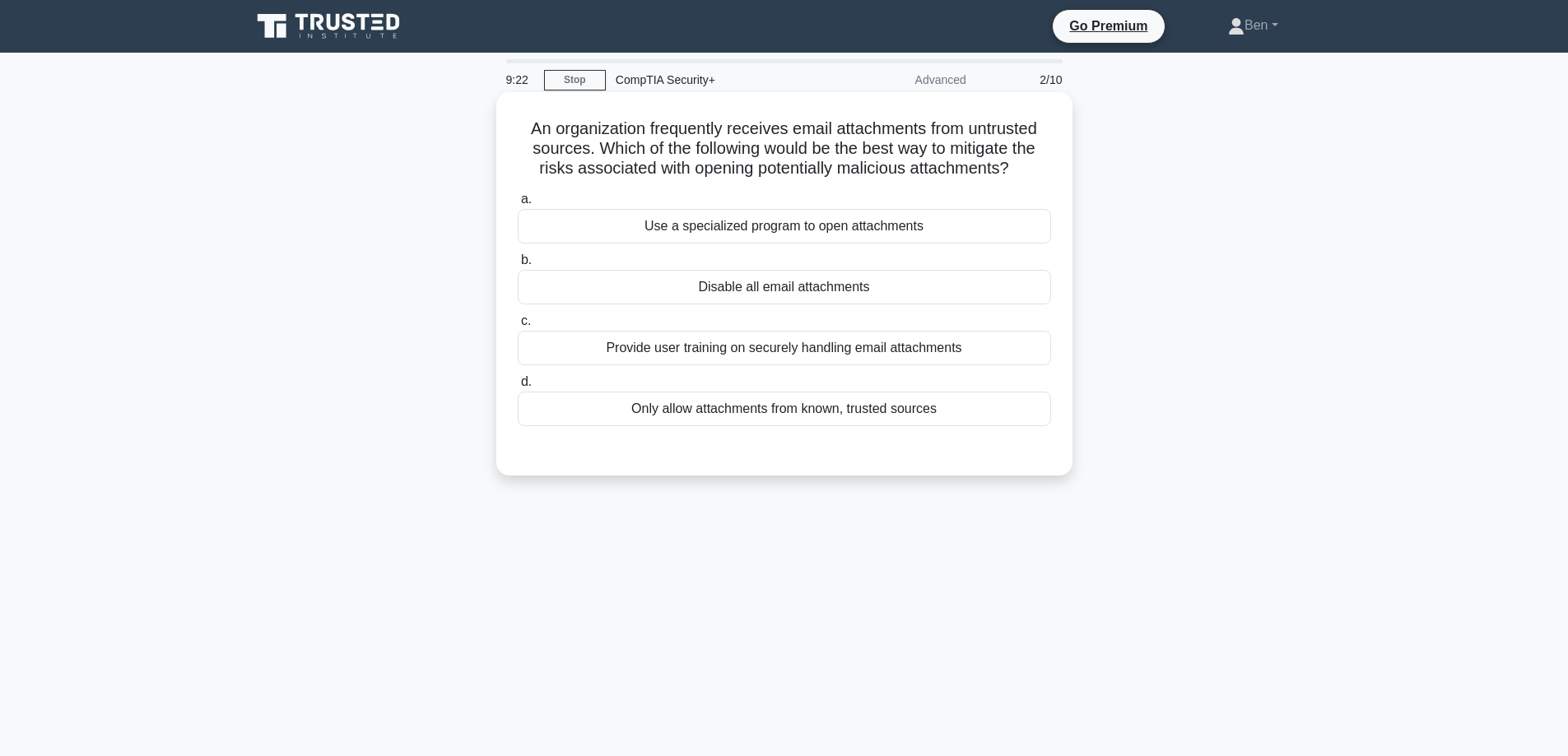
click at [731, 353] on div "Provide user training on securely handling email attachments" at bounding box center [784, 347] width 533 height 35
click at [517, 327] on input "c. Provide user training on securely handling email attachments" at bounding box center [517, 321] width 0 height 11
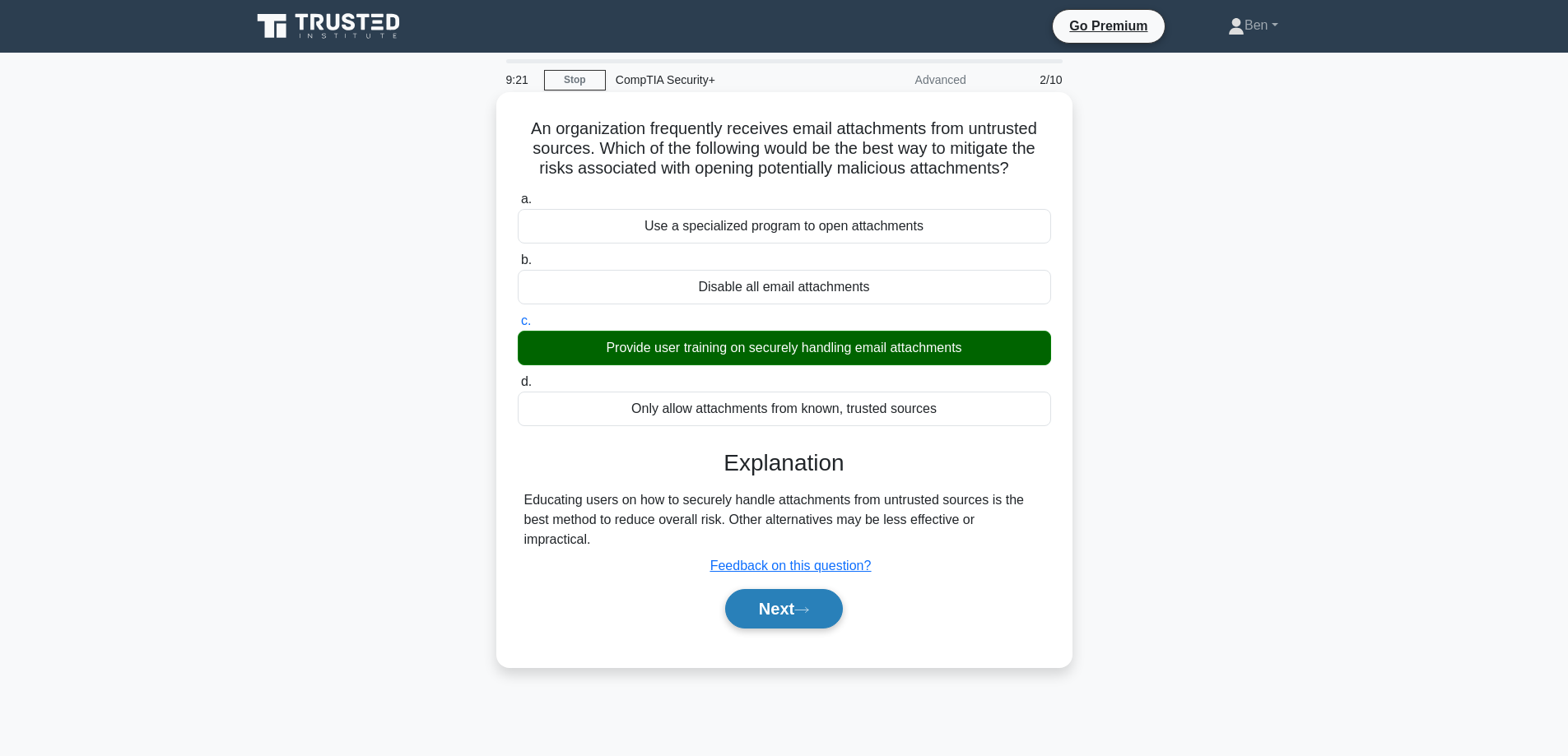
click at [793, 595] on button "Next" at bounding box center [783, 609] width 118 height 39
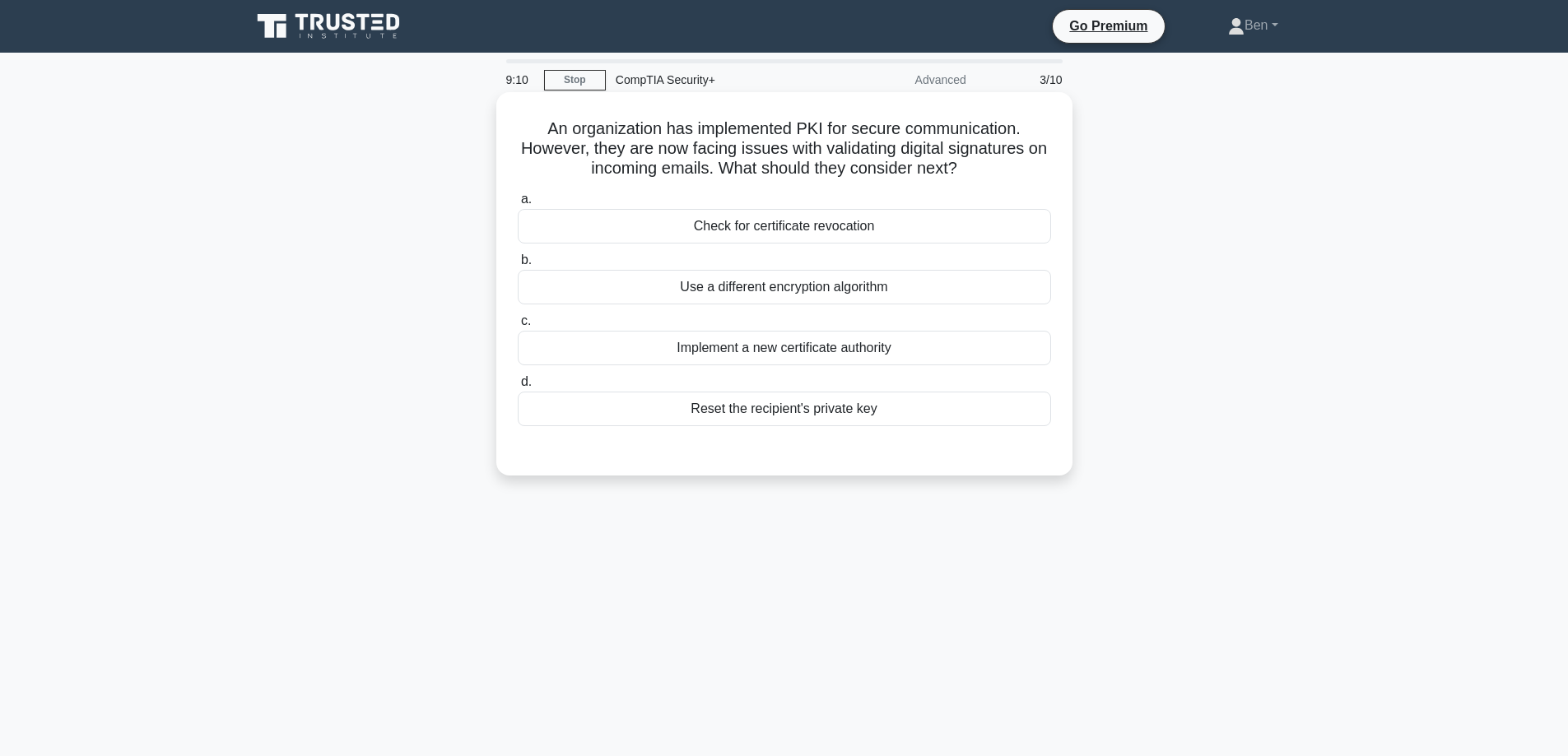
click at [745, 363] on div "Implement a new certificate authority" at bounding box center [784, 347] width 533 height 35
click at [517, 327] on input "c. Implement a new certificate authority" at bounding box center [517, 321] width 0 height 11
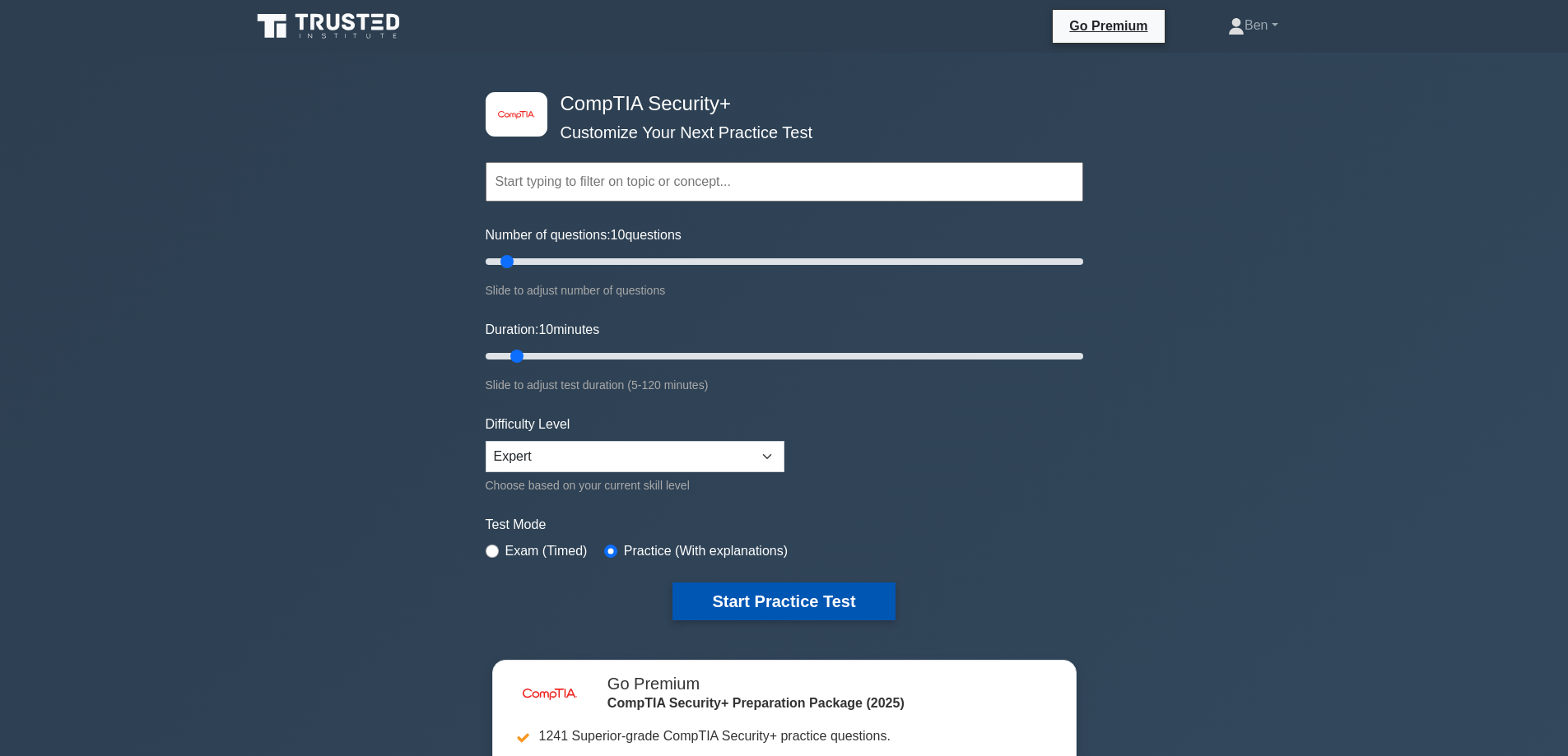
click at [842, 608] on button "Start Practice Test" at bounding box center [783, 601] width 222 height 38
click at [879, 621] on div "image/svg+xml CompTIA Security+ Customize Your Next Practice Test Topics Crypto…" at bounding box center [784, 355] width 617 height 607
click at [875, 618] on button "Start Practice Test" at bounding box center [783, 601] width 222 height 38
click at [720, 591] on button "Start Practice Test" at bounding box center [783, 601] width 222 height 38
click at [748, 618] on button "Start Practice Test" at bounding box center [783, 601] width 222 height 38
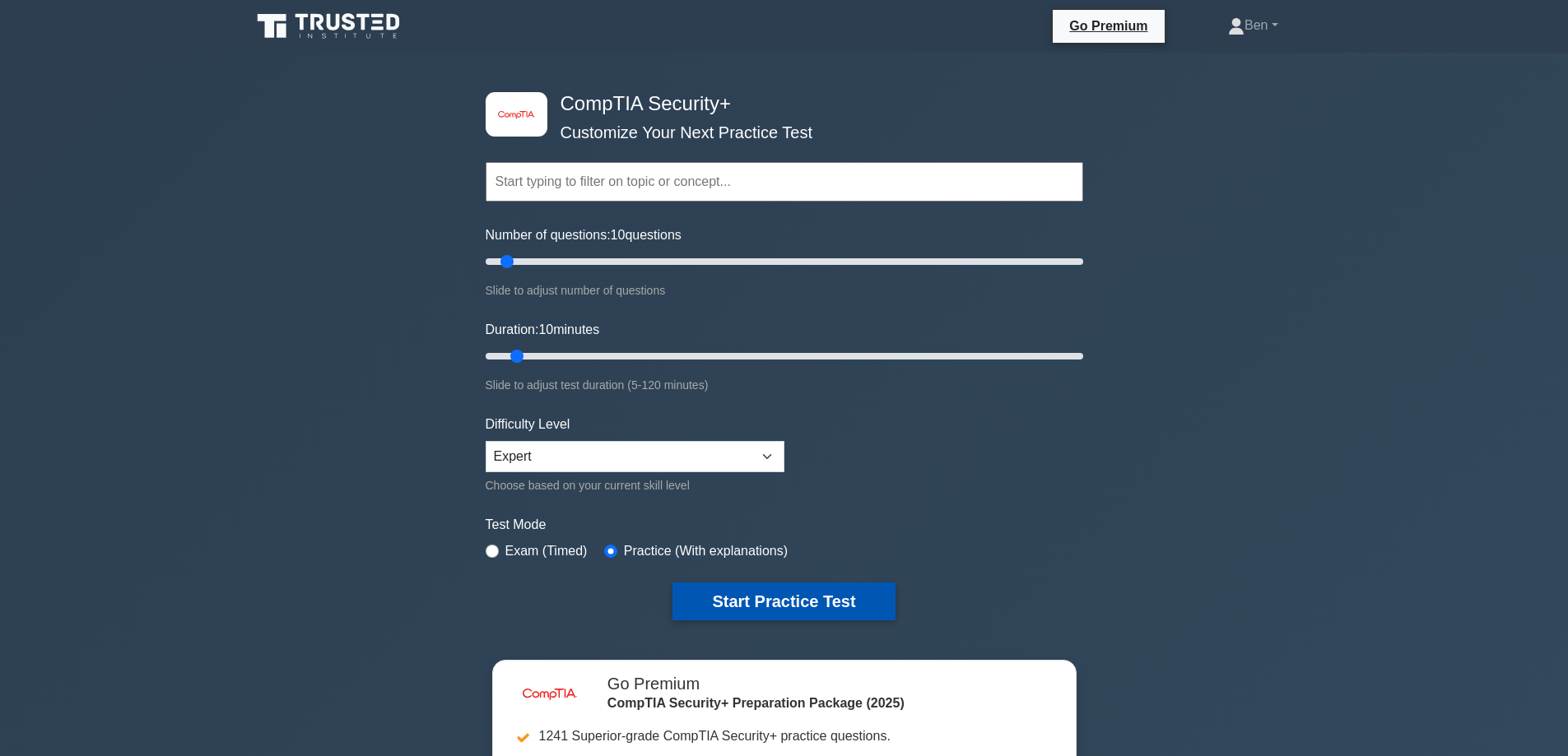
click at [795, 604] on button "Start Practice Test" at bounding box center [783, 601] width 222 height 38
click at [720, 605] on button "Start Practice Test" at bounding box center [783, 601] width 222 height 38
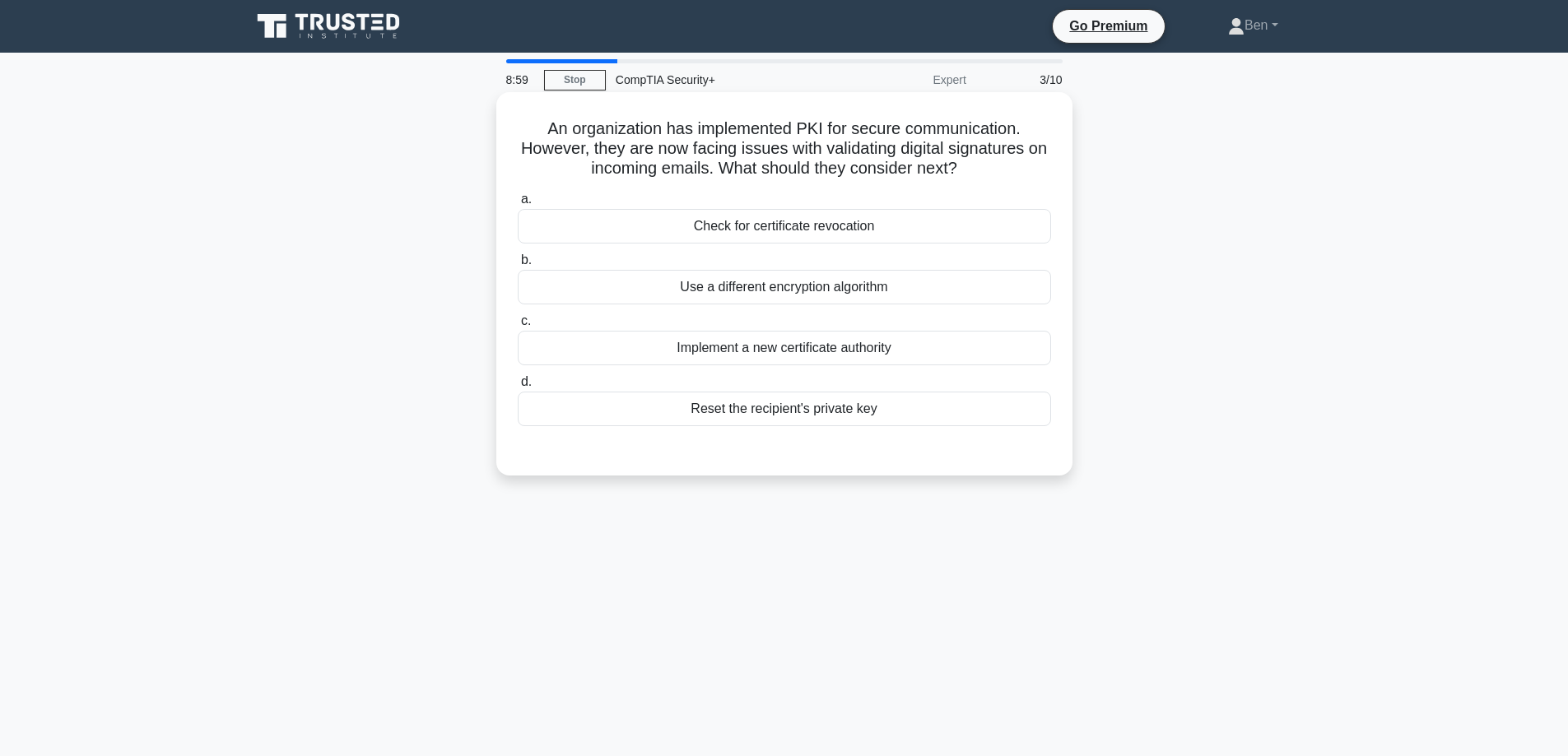
click at [753, 221] on div "Check for certificate revocation" at bounding box center [784, 226] width 533 height 35
click at [517, 205] on input "a. Check for certificate revocation" at bounding box center [517, 199] width 0 height 11
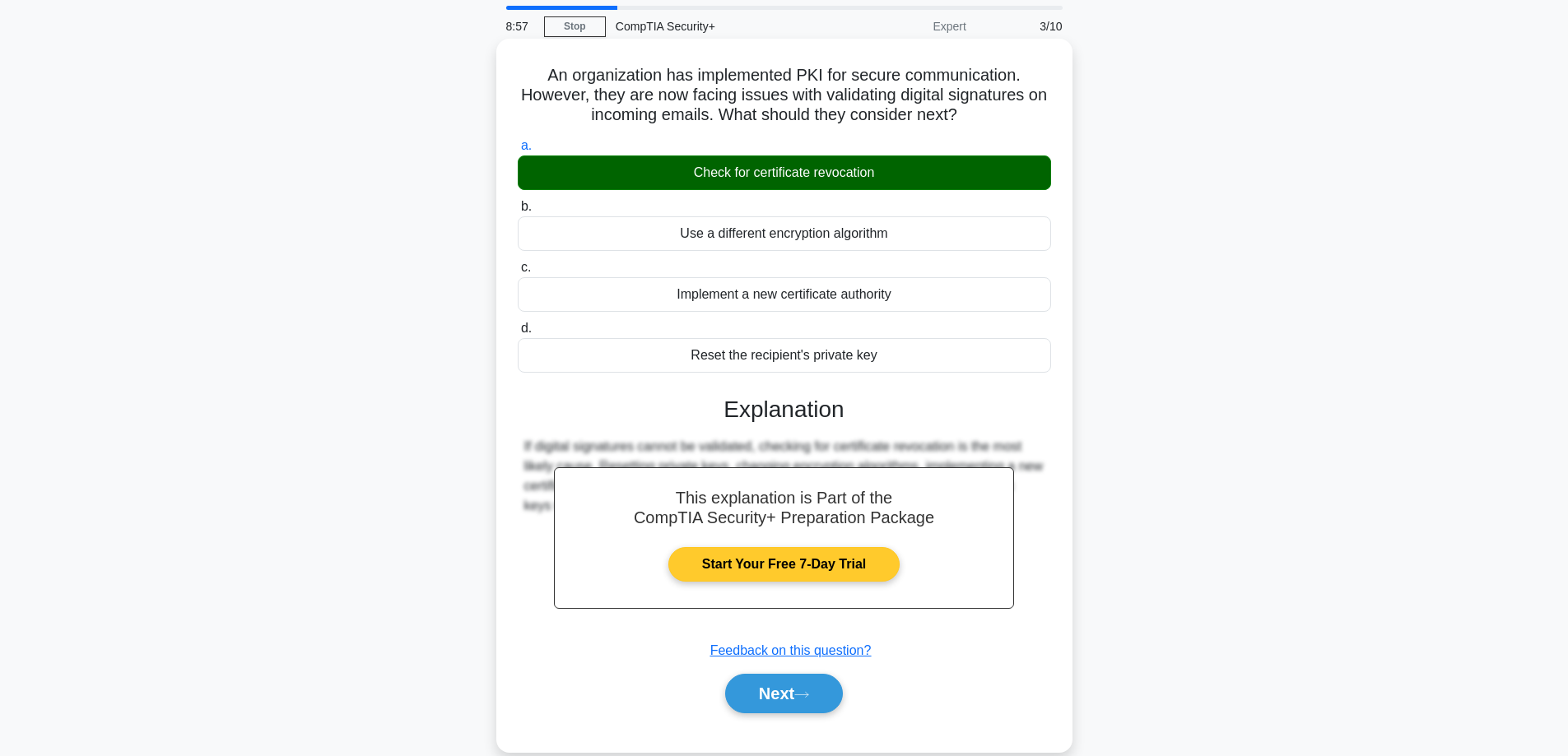
scroll to position [82, 0]
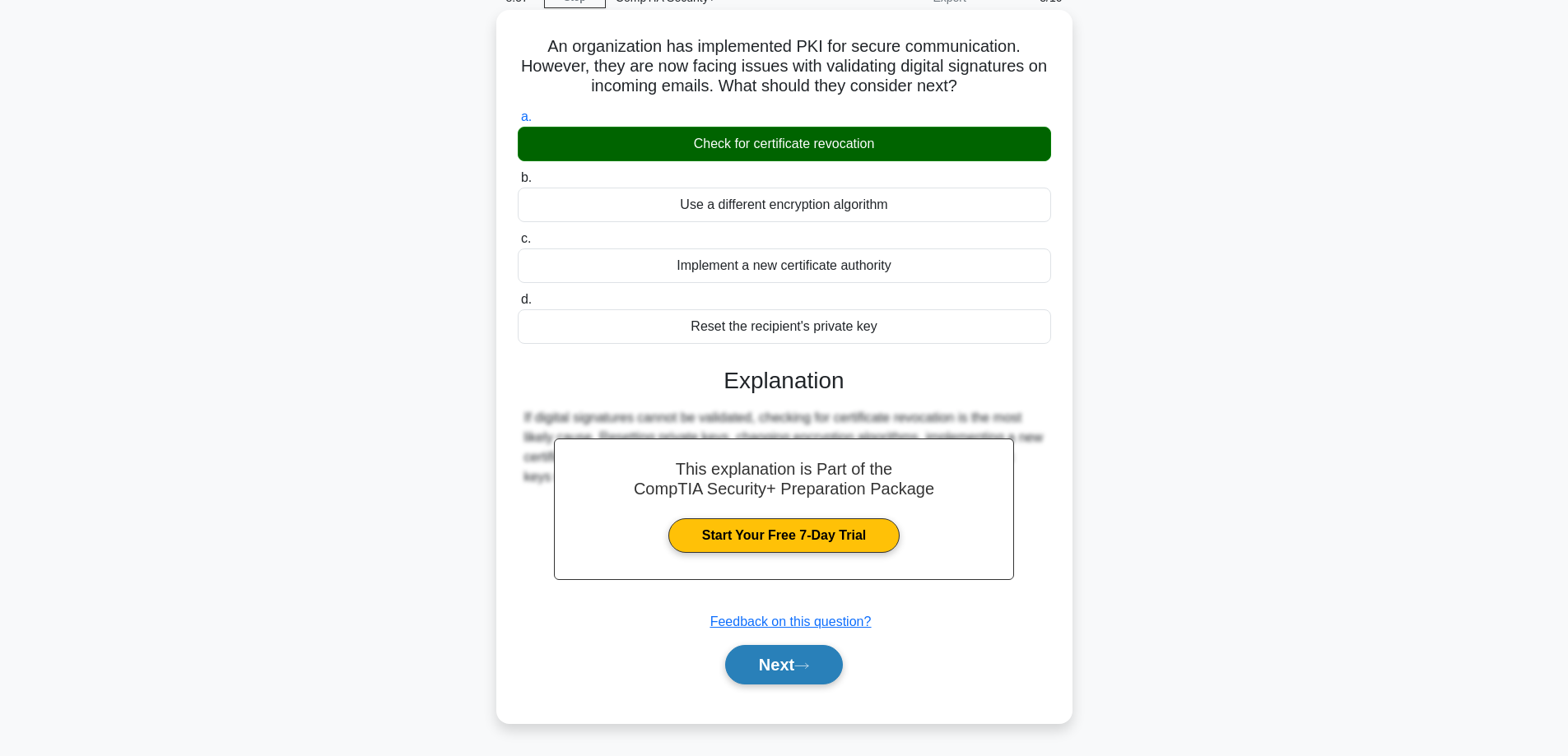
click at [772, 651] on button "Next" at bounding box center [783, 665] width 118 height 39
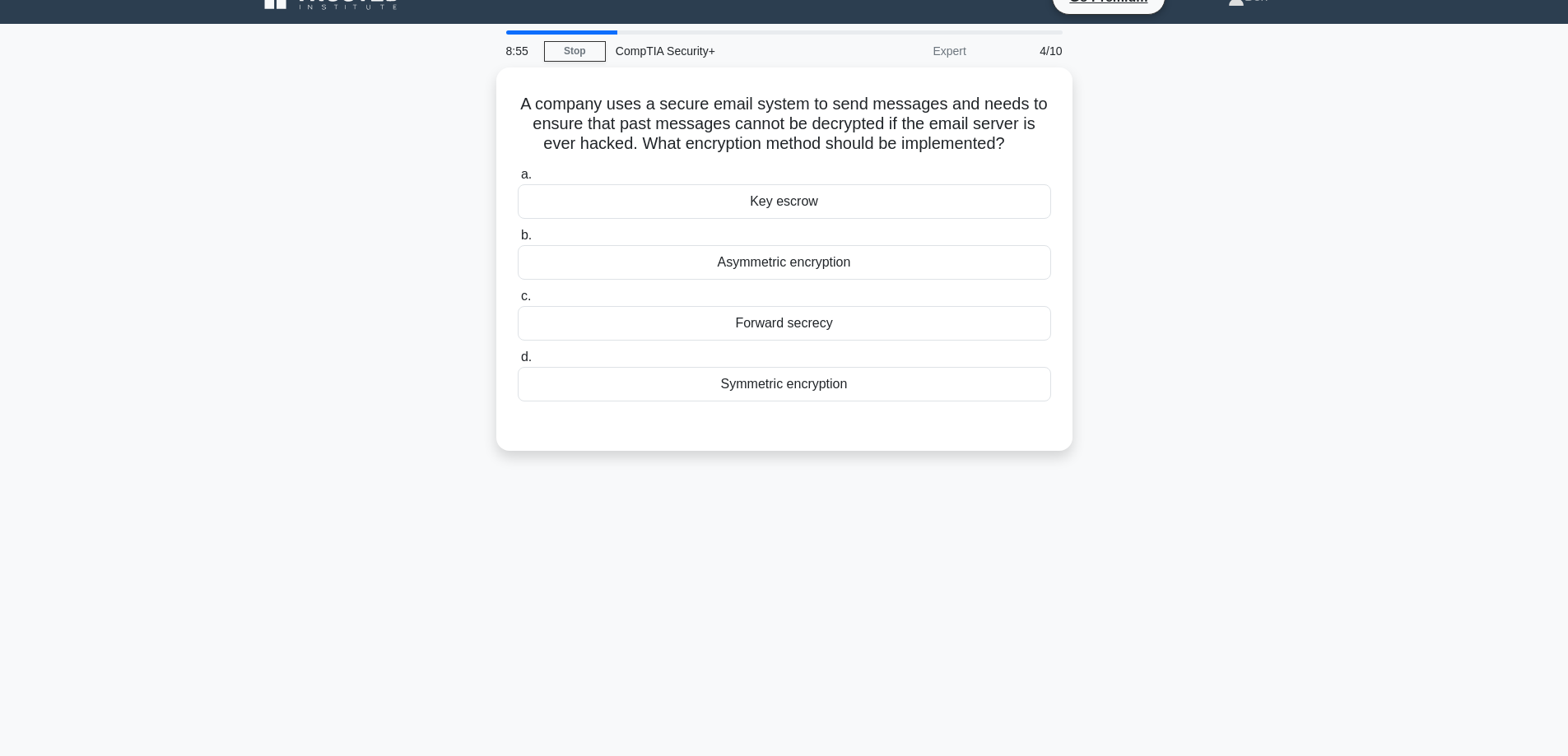
scroll to position [0, 0]
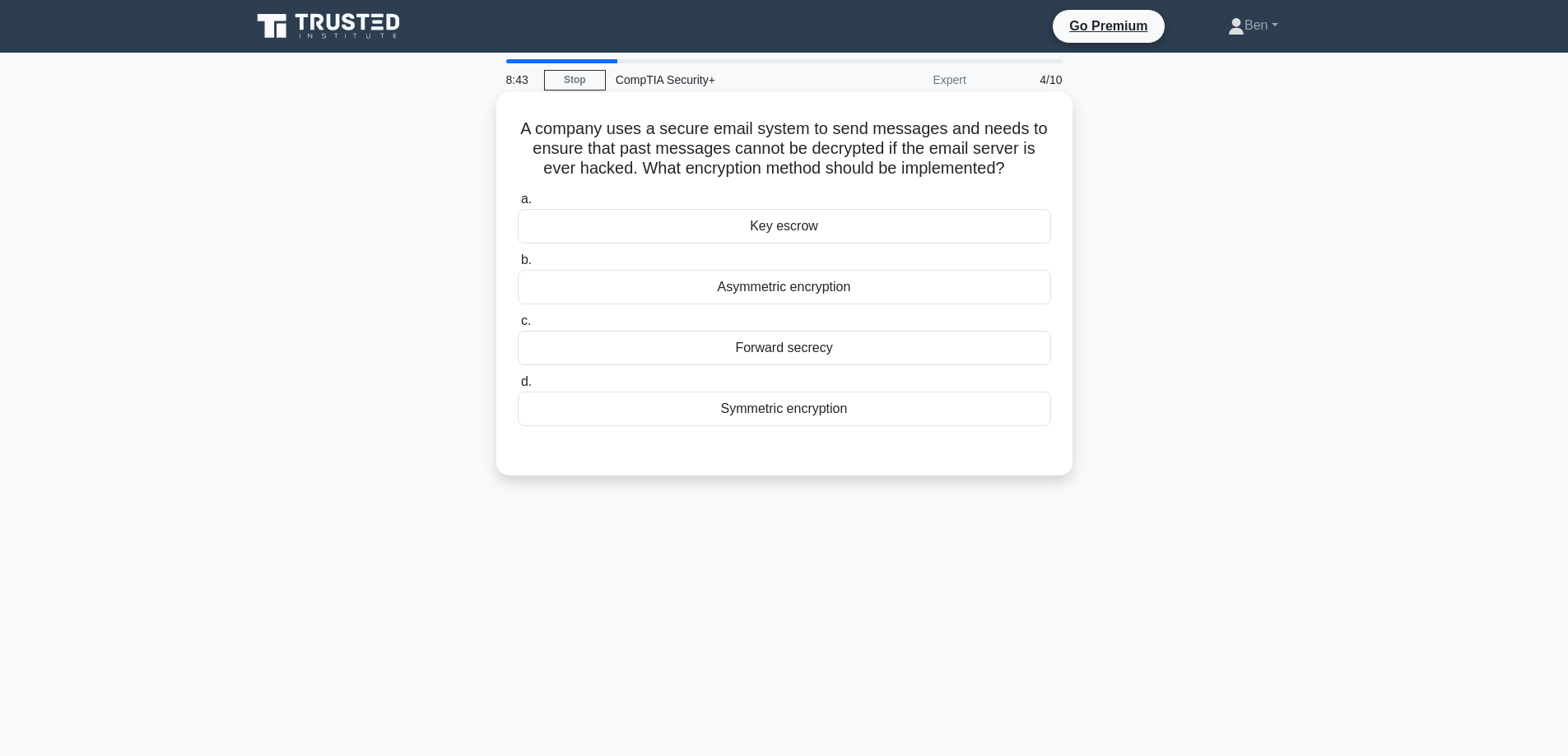
click at [810, 250] on div "a. Key escrow b. Asymmetric encryption c. d." at bounding box center [784, 307] width 553 height 244
click at [824, 284] on div "Asymmetric encryption" at bounding box center [784, 286] width 533 height 35
click at [517, 265] on input "b. Asymmetric encryption" at bounding box center [517, 260] width 0 height 11
click at [889, 358] on div "Forward secrecy" at bounding box center [784, 347] width 533 height 35
click at [517, 327] on input "c. Forward secrecy" at bounding box center [517, 321] width 0 height 11
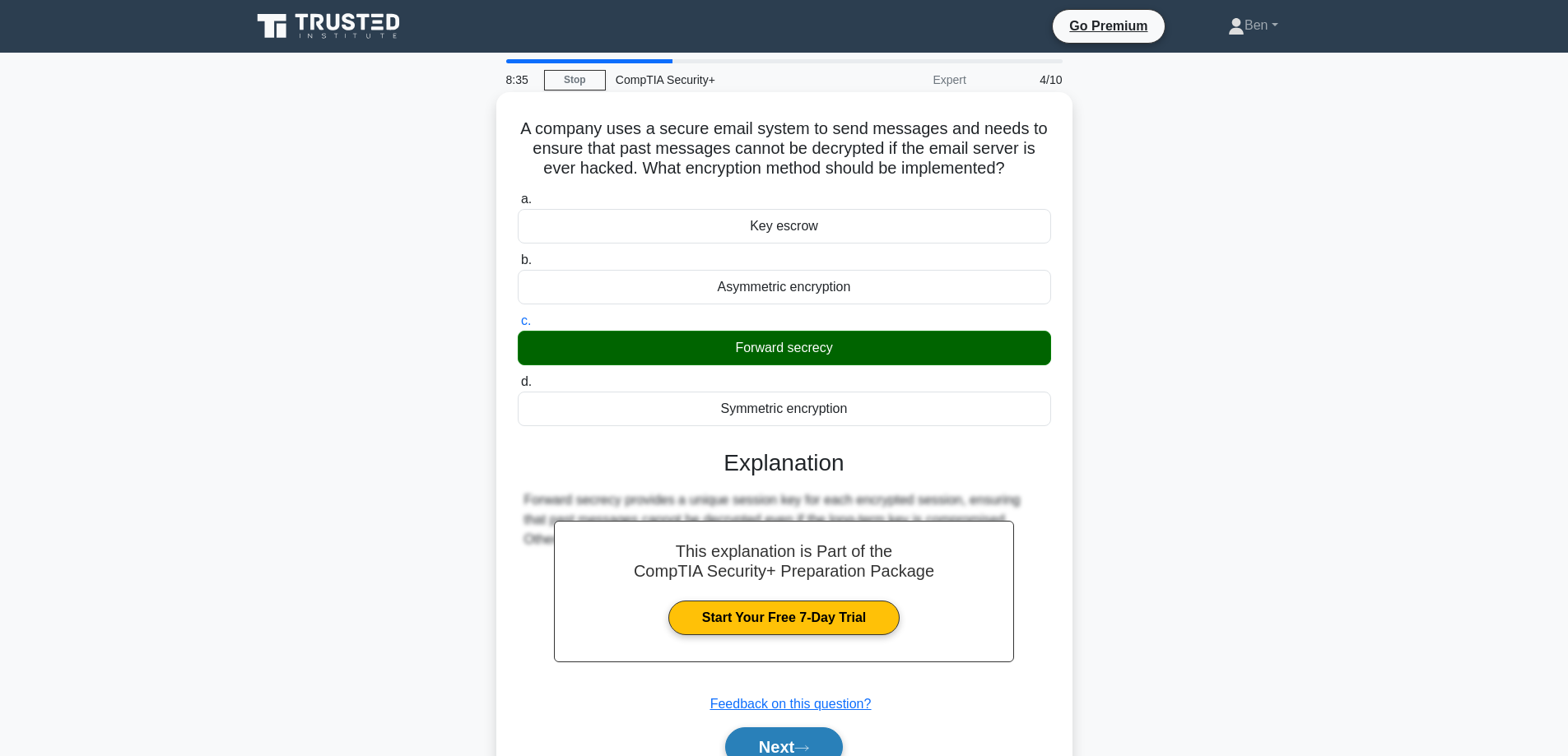
click at [834, 736] on button "Next" at bounding box center [783, 747] width 118 height 39
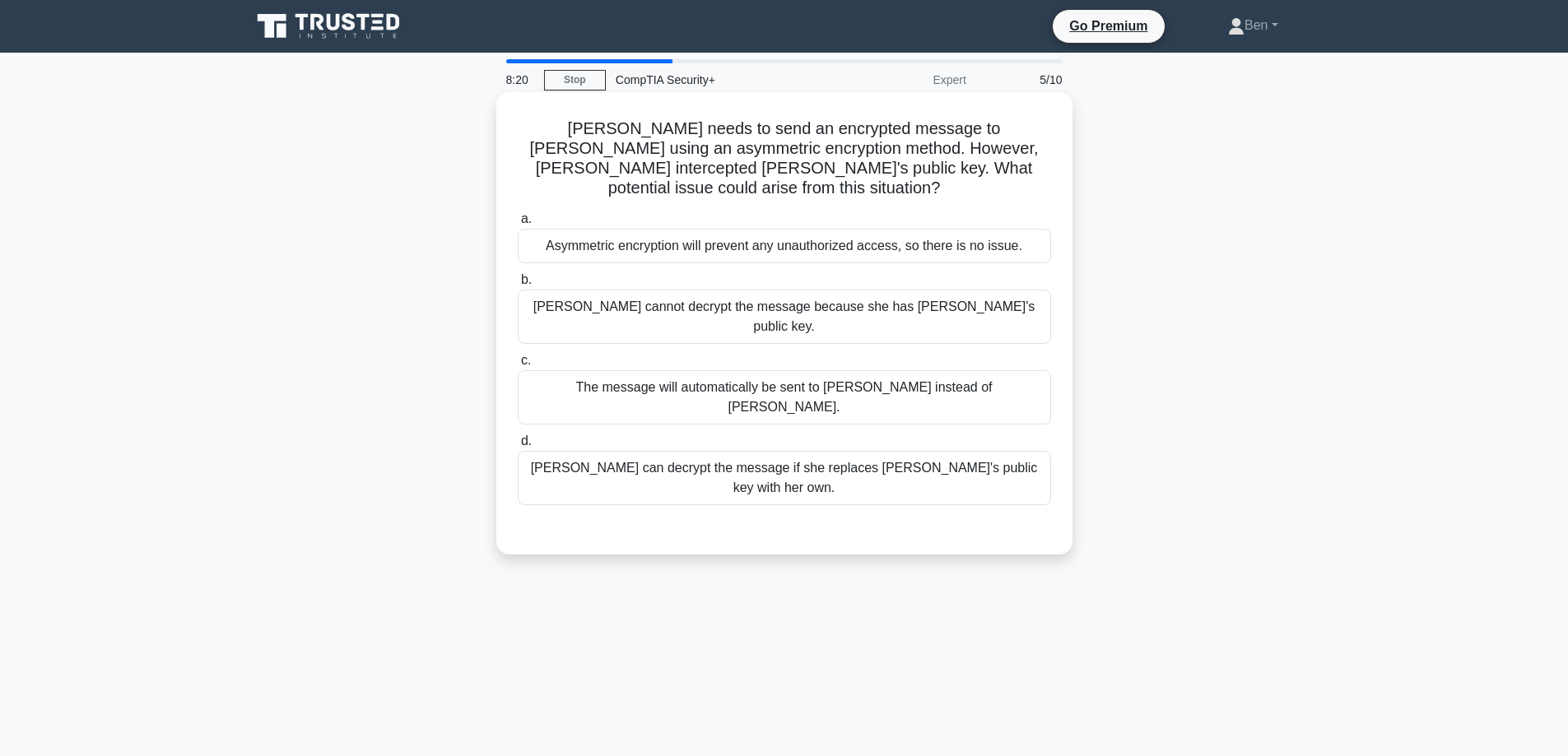
click at [833, 298] on div "Eve cannot decrypt the message because she has Bob's public key." at bounding box center [784, 316] width 533 height 54
click at [517, 285] on input "b. Eve cannot decrypt the message because she has Bob's public key." at bounding box center [517, 279] width 0 height 11
click at [709, 451] on div "Eve can decrypt the message if she replaces Bob's public key with her own." at bounding box center [784, 478] width 533 height 54
click at [517, 436] on input "d. Eve can decrypt the message if she replaces Bob's public key with her own." at bounding box center [517, 441] width 0 height 11
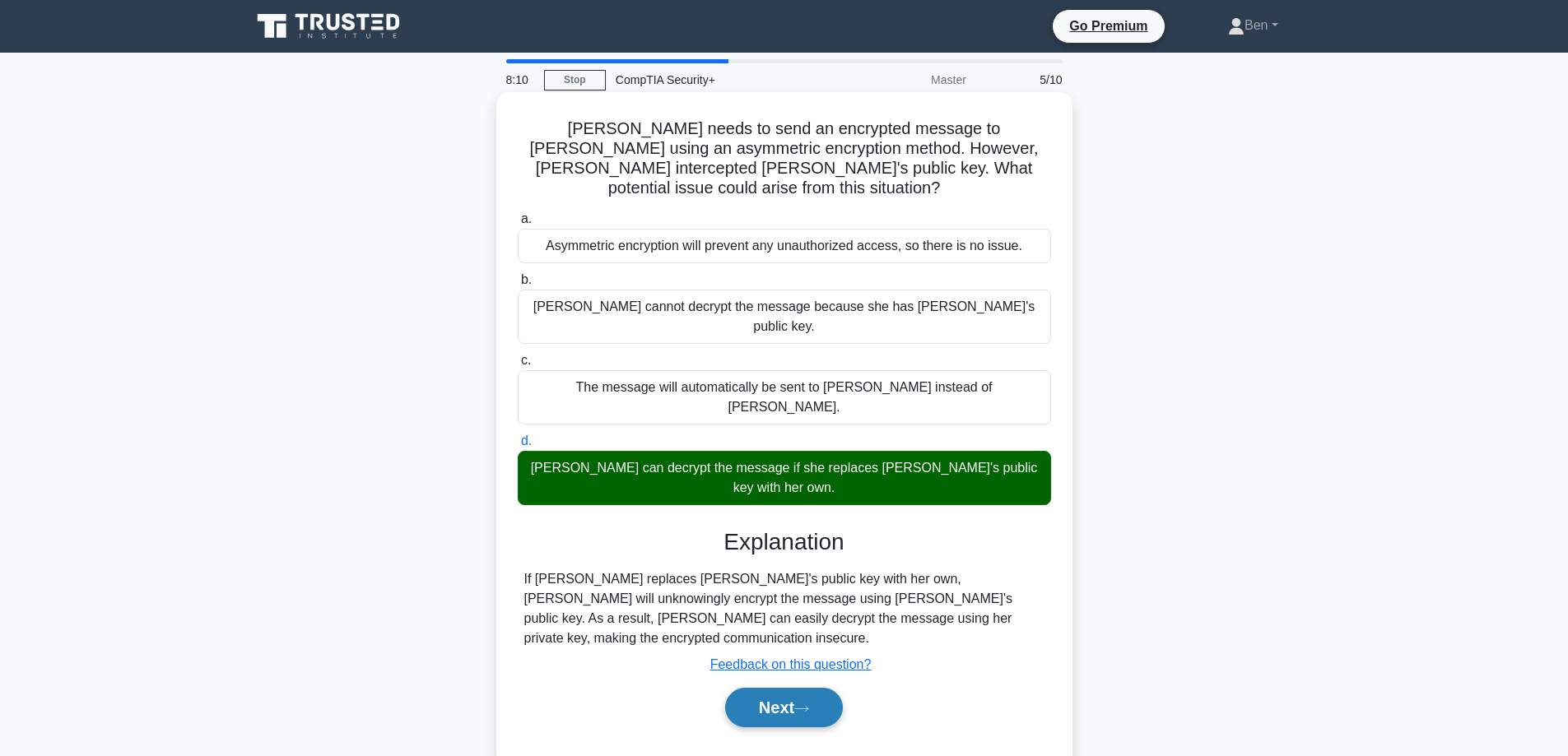
click at [767, 688] on button "Next" at bounding box center [783, 708] width 118 height 39
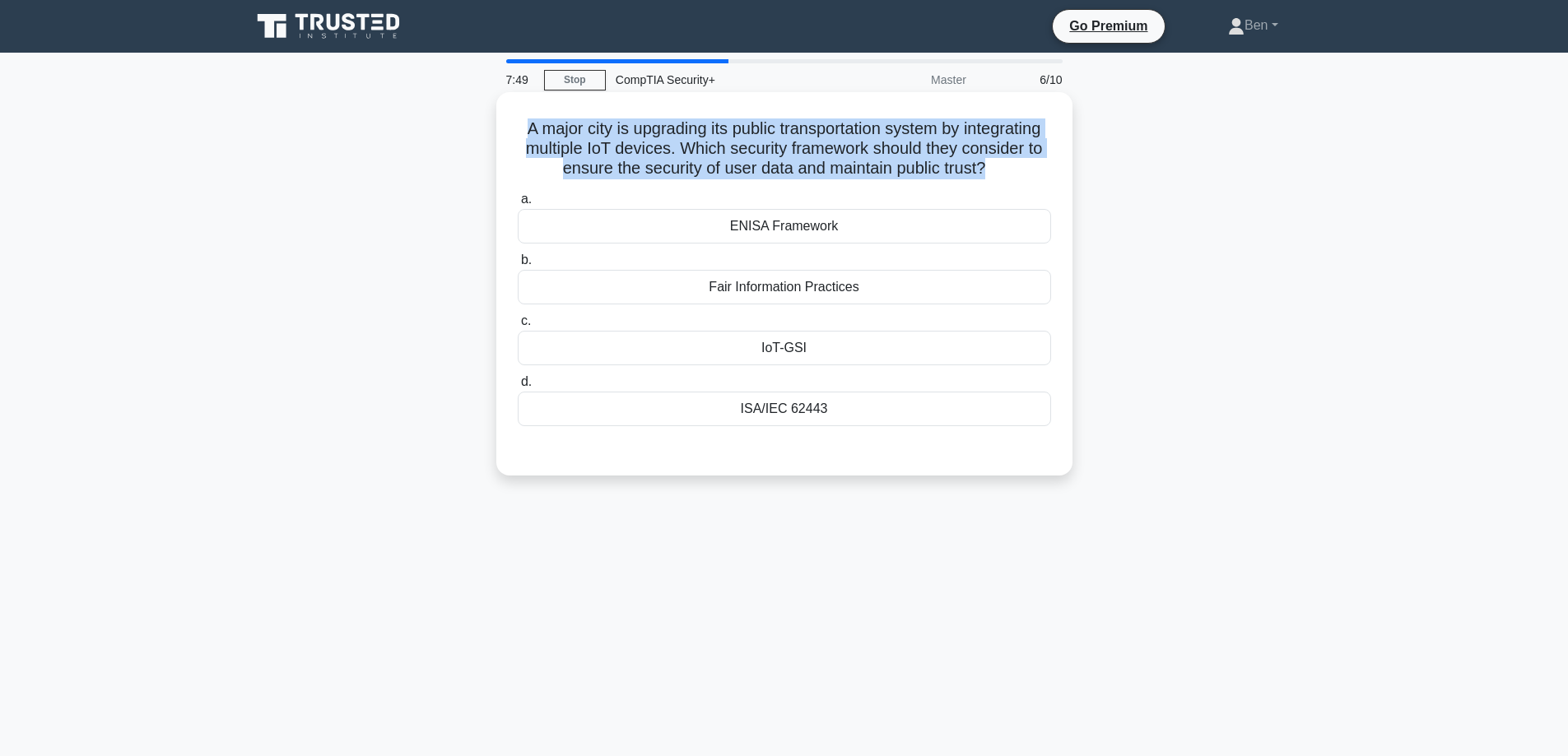
drag, startPoint x: 1051, startPoint y: 171, endPoint x: 532, endPoint y: 117, distance: 521.8
click at [532, 117] on div "A major city is upgrading its public transportation system by integrating multi…" at bounding box center [784, 283] width 563 height 370
click at [889, 172] on h5 "A major city is upgrading its public transportation system by integrating multi…" at bounding box center [785, 149] width 537 height 61
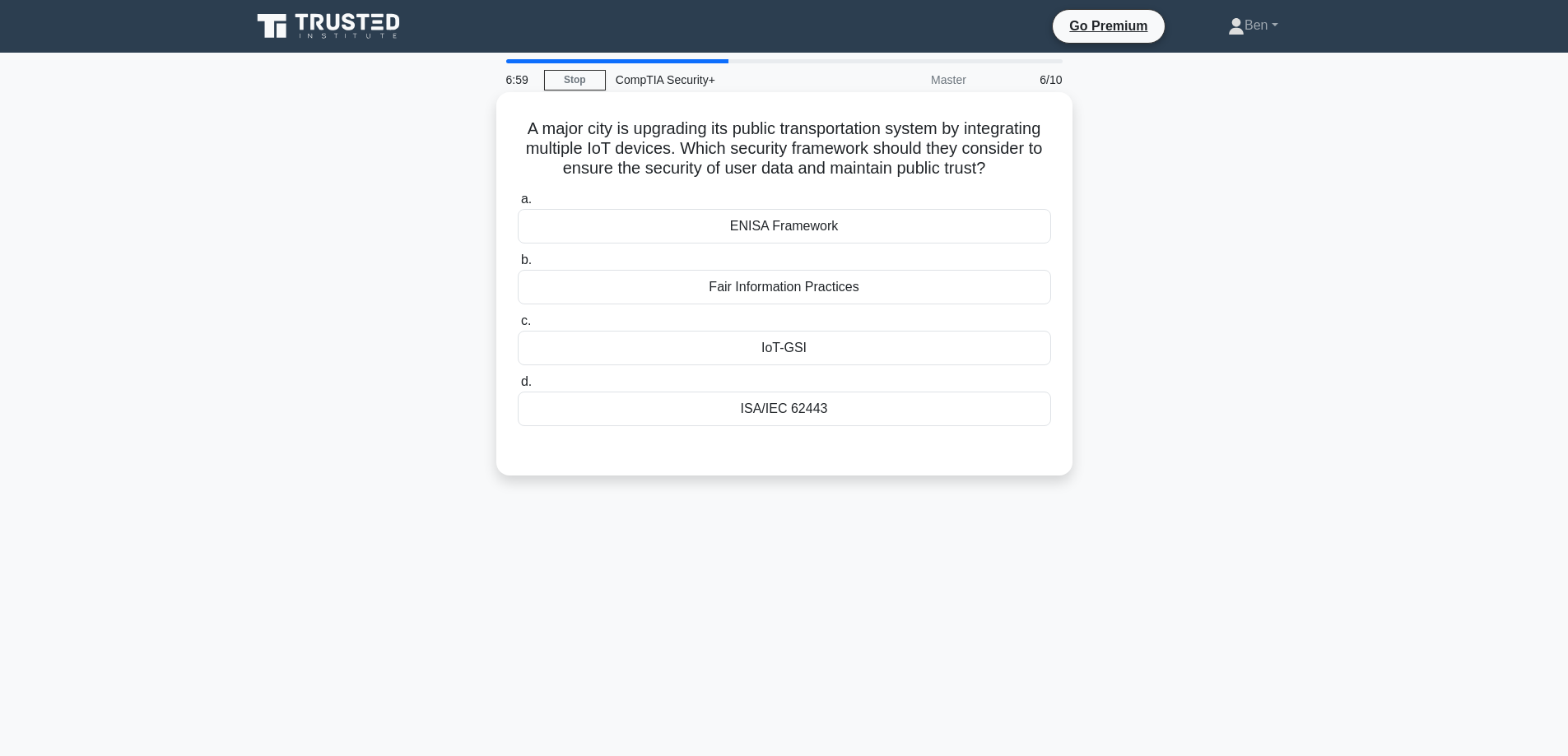
click at [754, 304] on div "Fair Information Practices" at bounding box center [784, 286] width 533 height 35
click at [517, 265] on input "b. Fair Information Practices" at bounding box center [517, 260] width 0 height 11
click at [850, 244] on div "ENISA Framework" at bounding box center [784, 226] width 533 height 35
click at [517, 205] on input "a. ENISA Framework" at bounding box center [517, 199] width 0 height 11
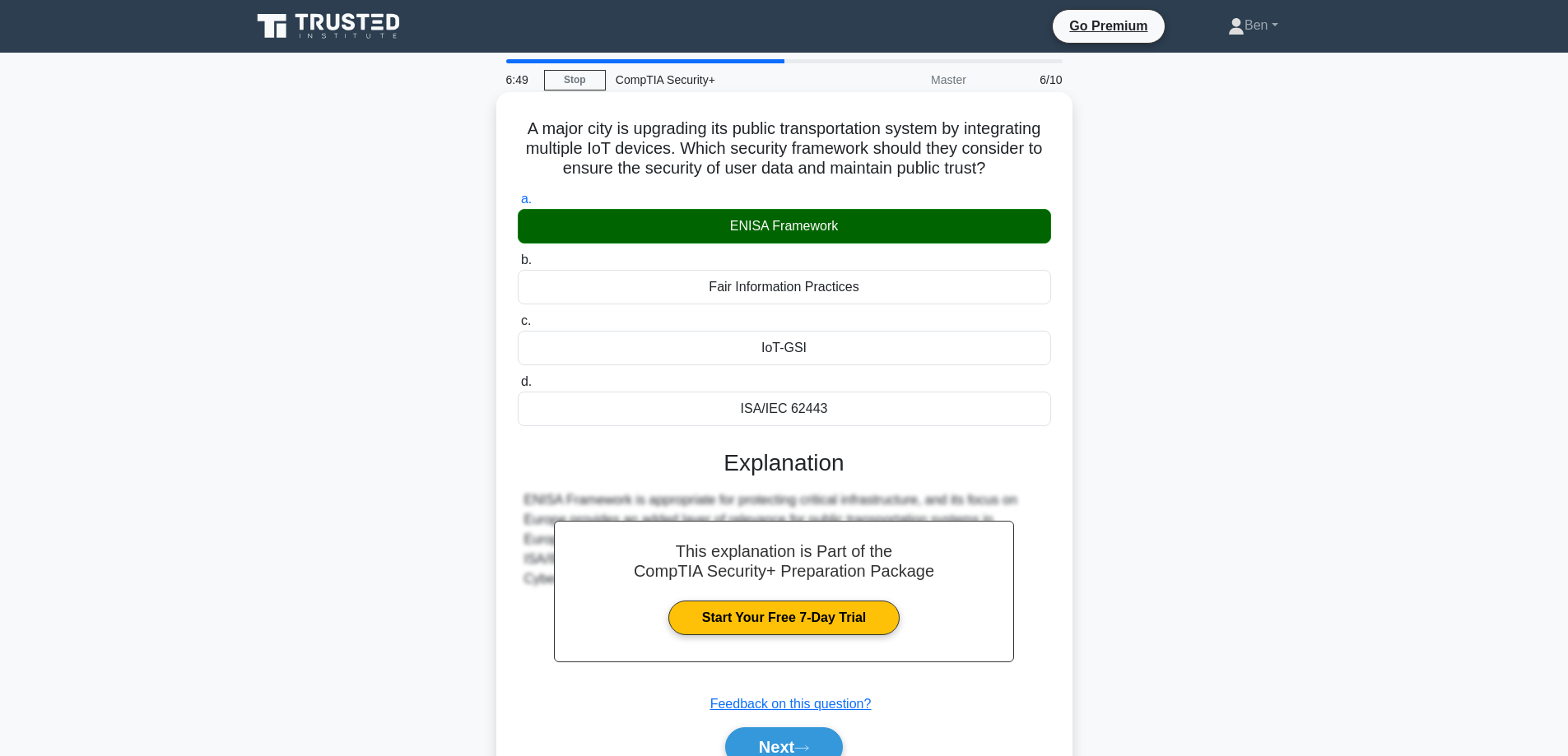
drag, startPoint x: 851, startPoint y: 250, endPoint x: 740, endPoint y: 320, distance: 131.2
click at [744, 331] on div "a. ENISA Framework b. Fair Information Practices c." at bounding box center [784, 307] width 553 height 244
drag, startPoint x: 730, startPoint y: 241, endPoint x: 839, endPoint y: 247, distance: 109.2
click at [839, 244] on div "ENISA Framework" at bounding box center [784, 226] width 533 height 35
click at [800, 754] on button "Next" at bounding box center [783, 747] width 118 height 39
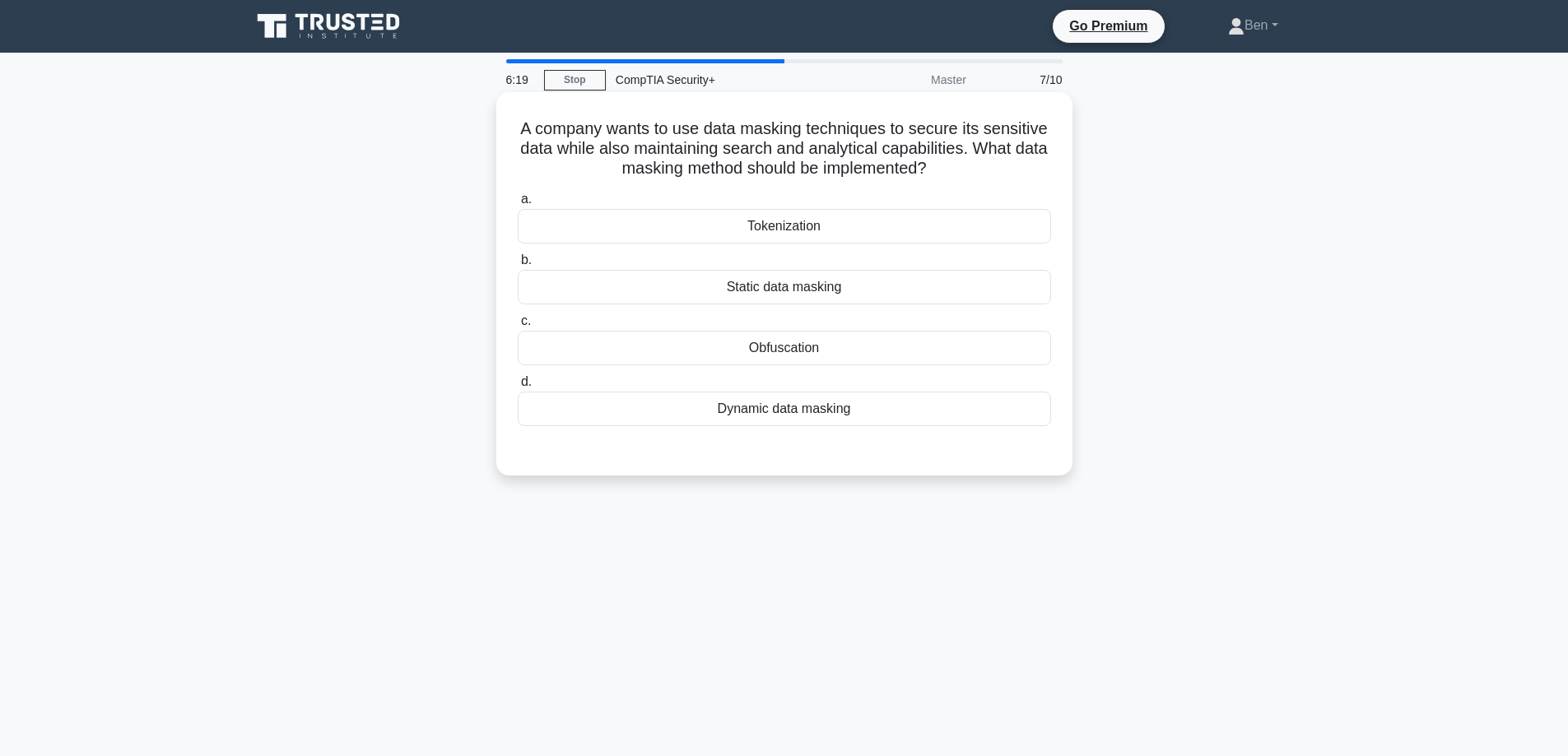
click at [783, 212] on div "Tokenization" at bounding box center [784, 226] width 533 height 35
click at [517, 205] on input "a. Tokenization" at bounding box center [517, 199] width 0 height 11
click at [704, 339] on div "Obfuscation" at bounding box center [784, 347] width 533 height 35
click at [517, 327] on input "c. Obfuscation" at bounding box center [517, 321] width 0 height 11
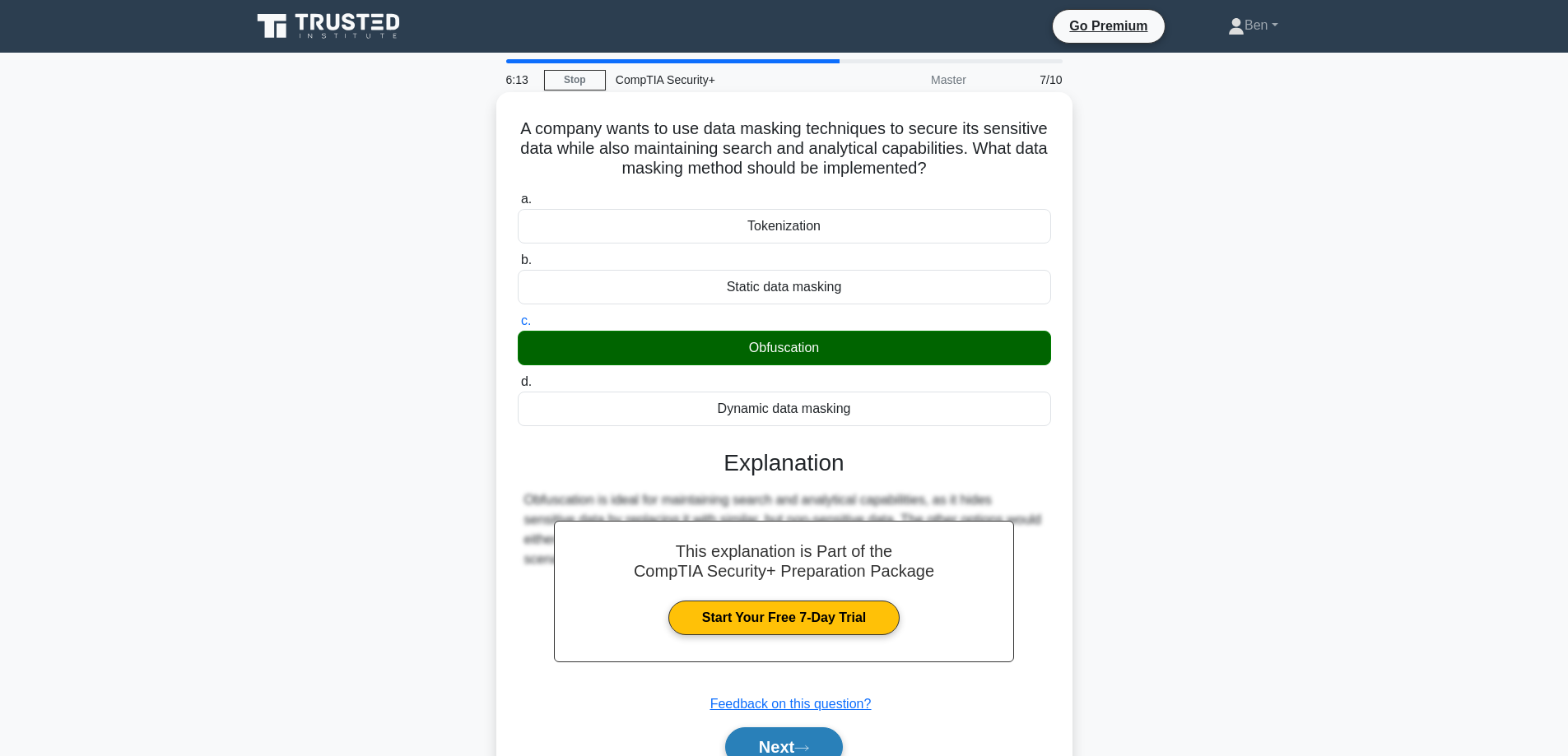
click at [790, 739] on button "Next" at bounding box center [783, 747] width 118 height 39
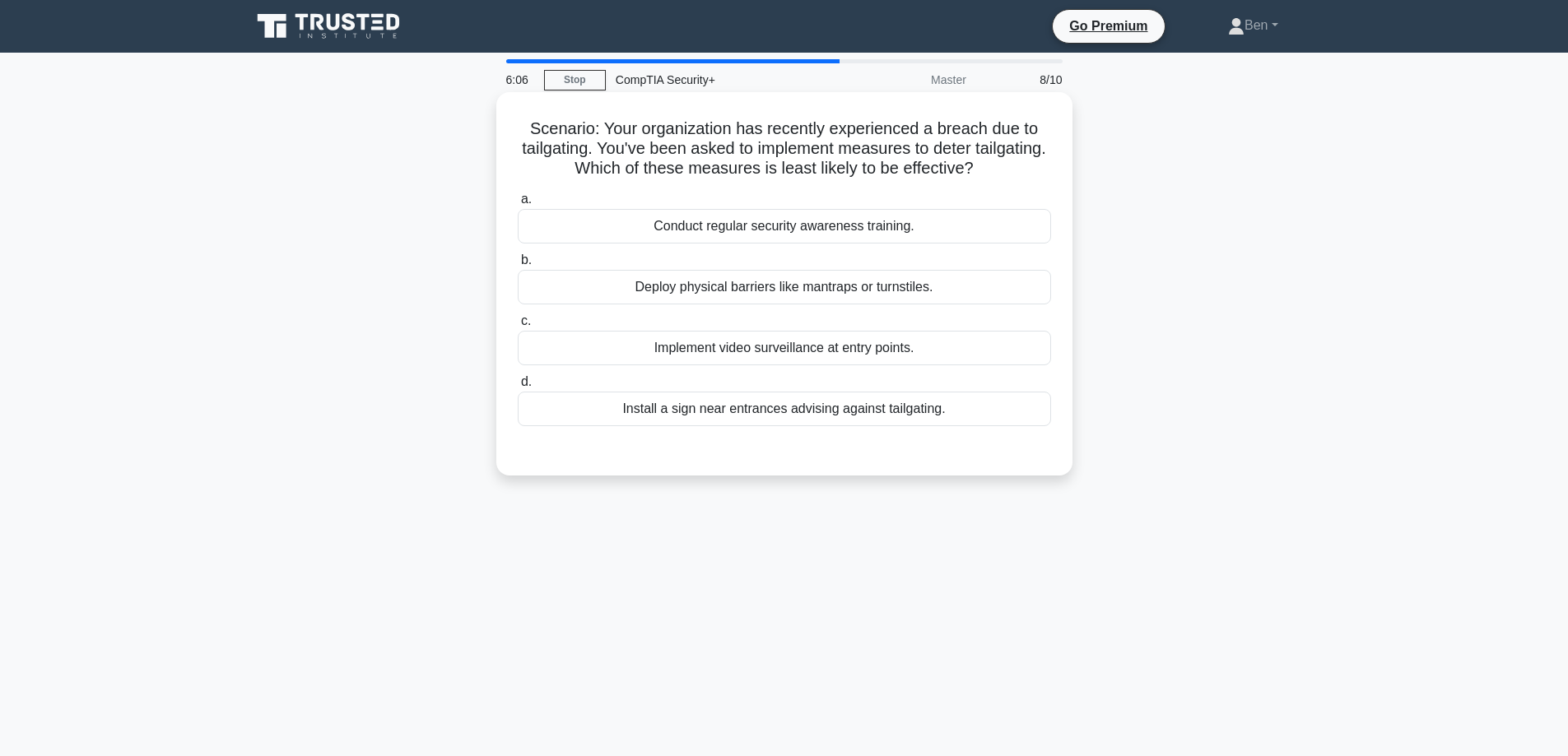
click at [730, 290] on div "Deploy physical barriers like mantraps or turnstiles." at bounding box center [784, 286] width 533 height 35
click at [517, 265] on input "b. Deploy physical barriers like mantraps or turnstiles." at bounding box center [517, 260] width 0 height 11
click at [768, 397] on div "Install a sign near entrances advising against tailgating." at bounding box center [784, 409] width 533 height 35
click at [517, 388] on input "d. Install a sign near entrances advising against tailgating." at bounding box center [517, 382] width 0 height 11
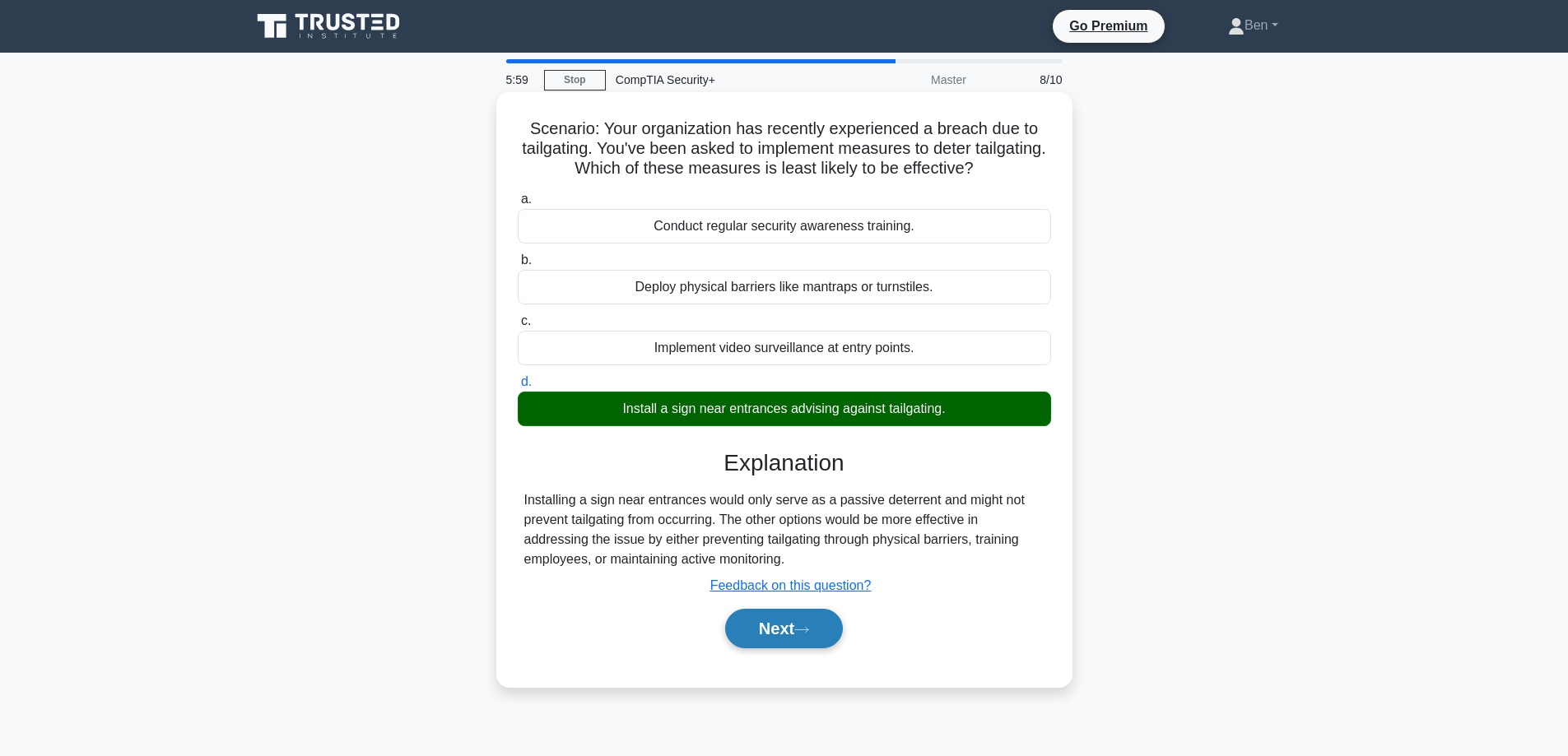
click at [790, 626] on button "Next" at bounding box center [783, 629] width 118 height 39
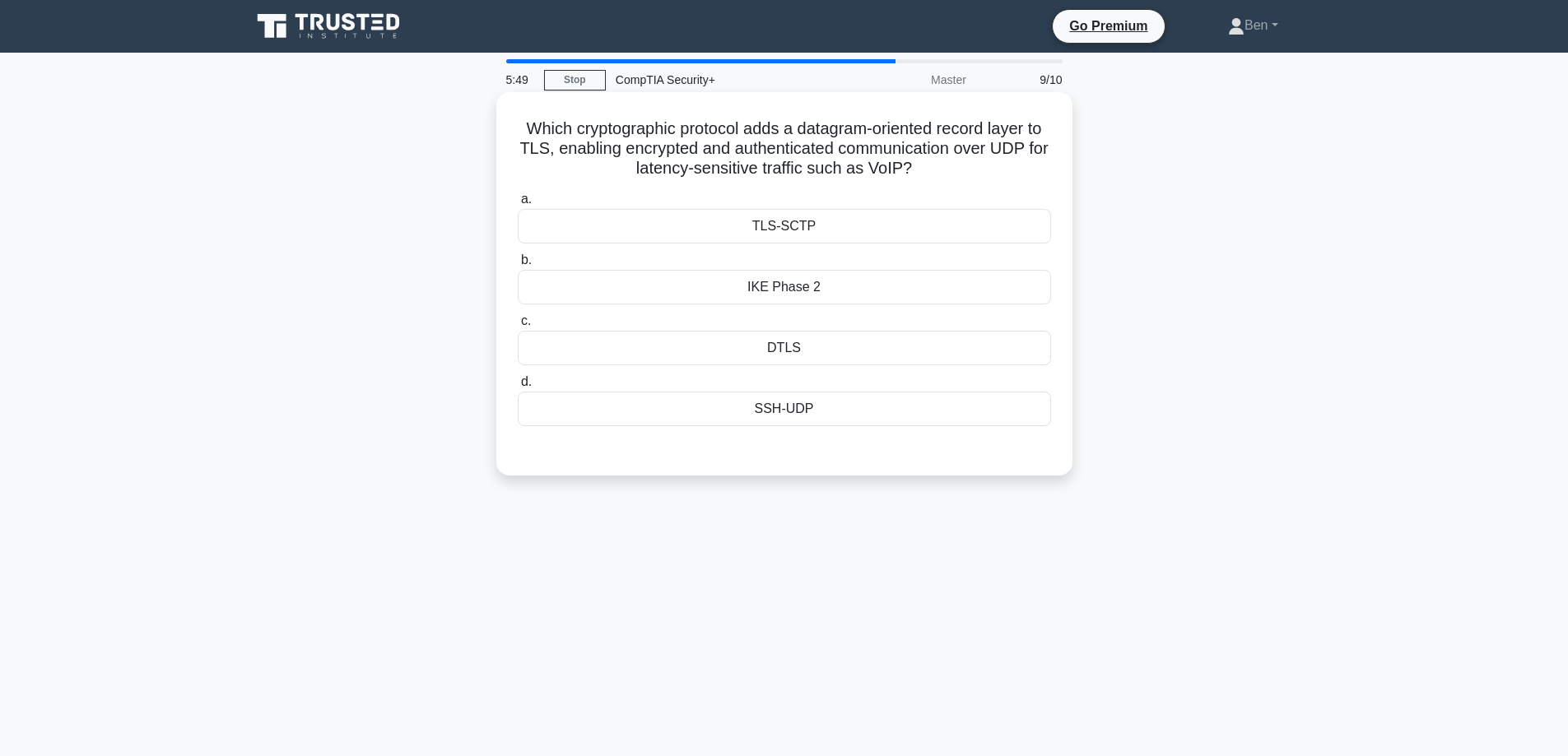
click at [760, 327] on label "c. DTLS" at bounding box center [784, 338] width 533 height 54
click at [517, 327] on input "c. DTLS" at bounding box center [517, 321] width 0 height 11
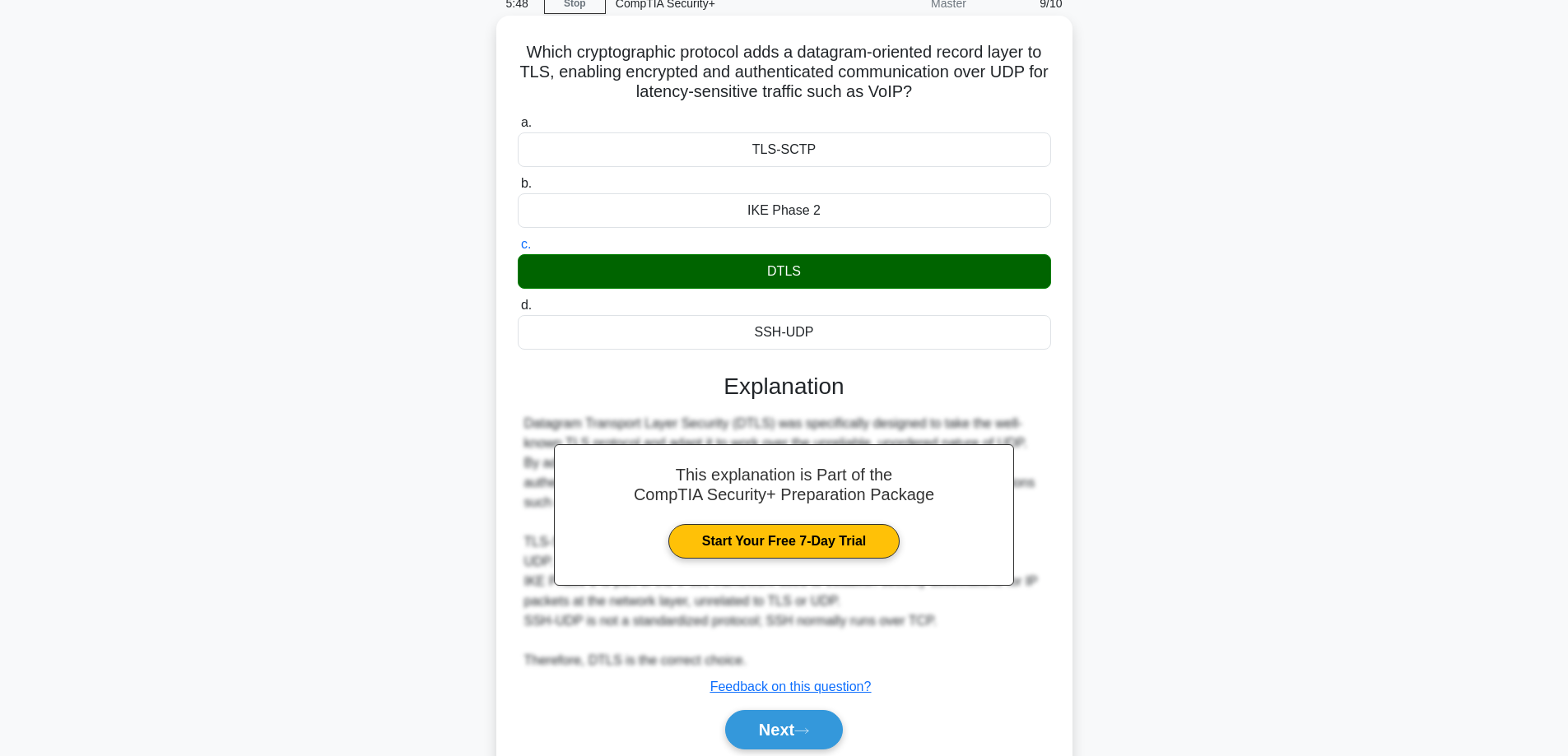
scroll to position [132, 0]
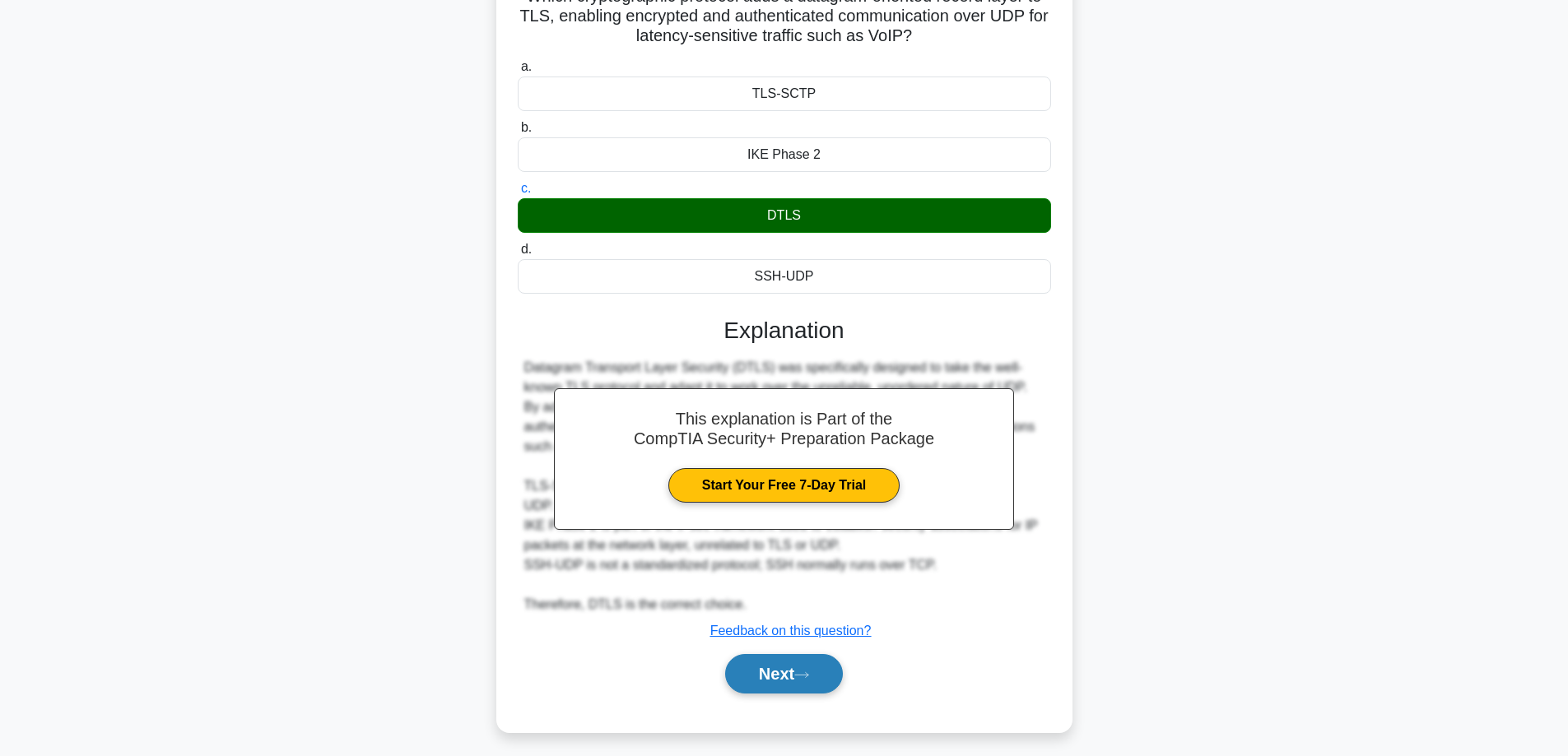
click at [808, 670] on icon at bounding box center [802, 674] width 15 height 9
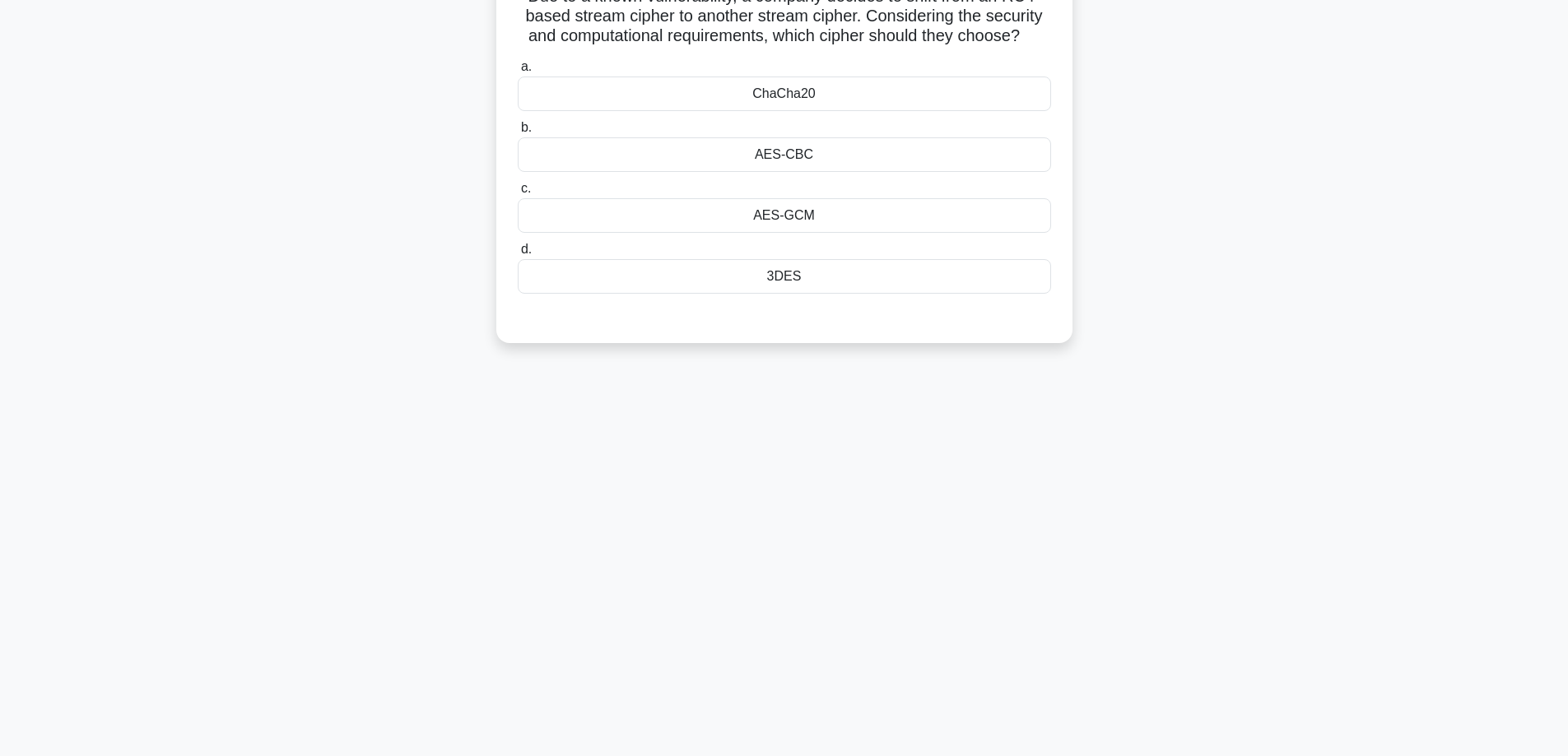
scroll to position [0, 0]
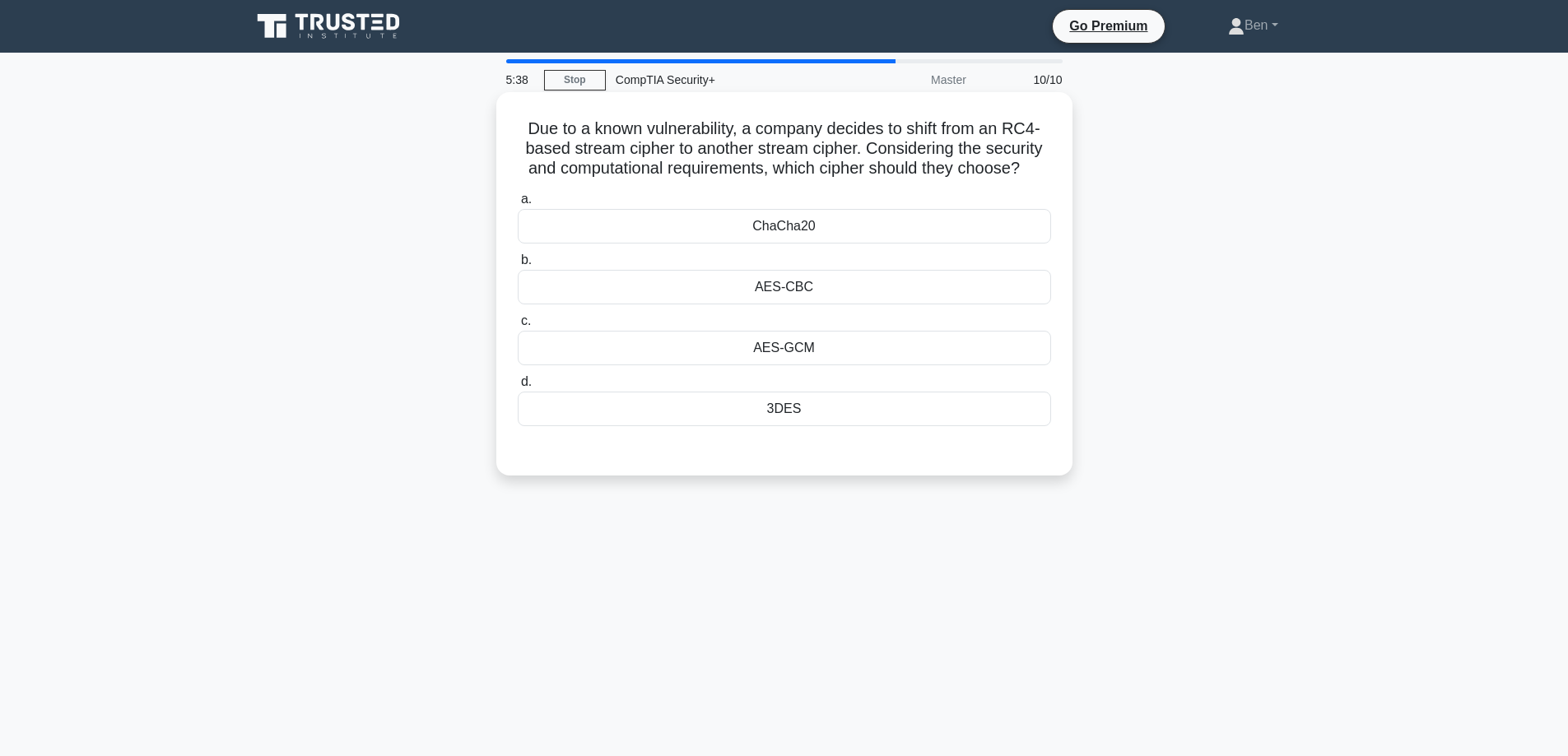
click at [788, 410] on div "3DES" at bounding box center [784, 409] width 533 height 35
click at [517, 388] on input "d. 3DES" at bounding box center [517, 382] width 0 height 11
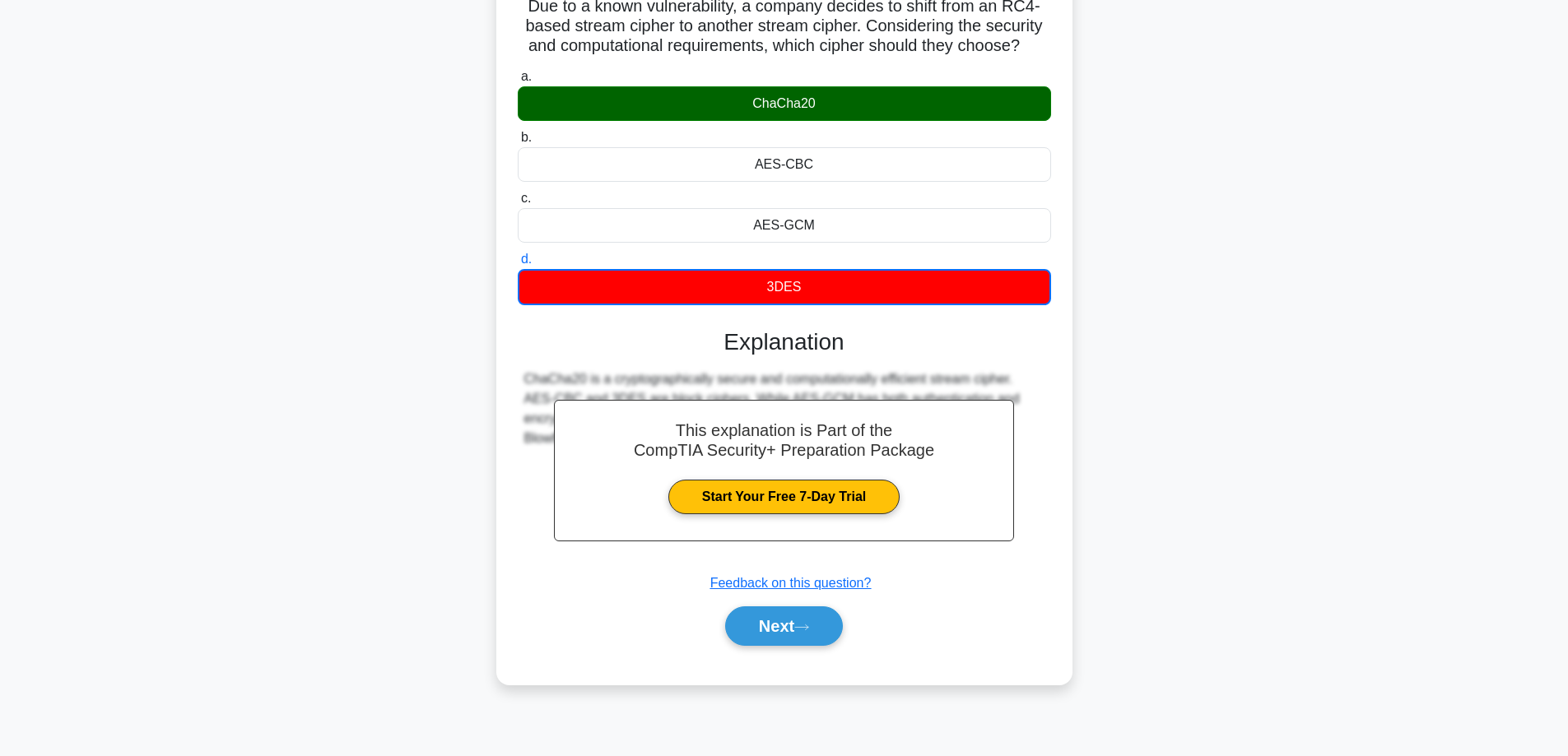
scroll to position [132, 0]
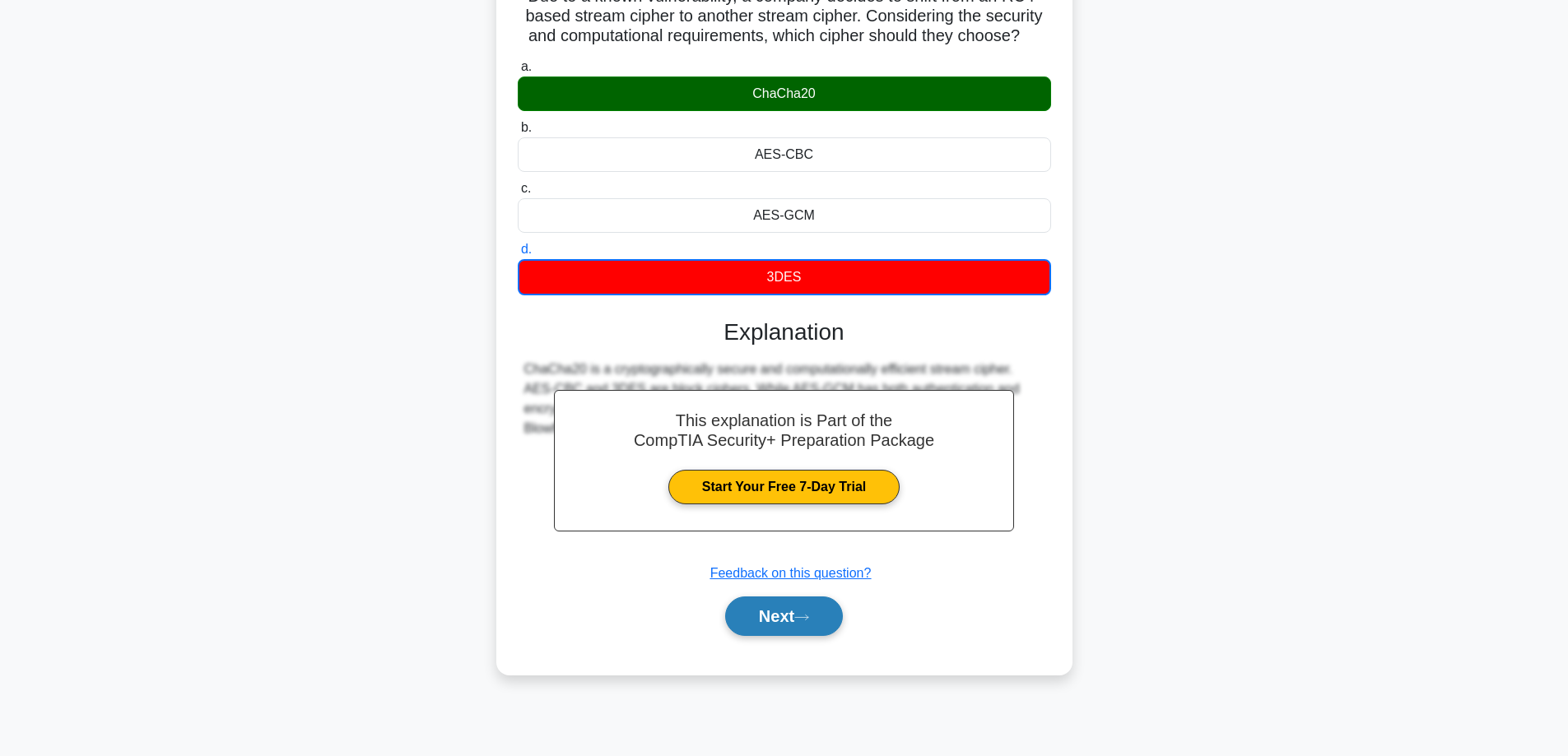
click at [799, 611] on button "Next" at bounding box center [783, 616] width 118 height 39
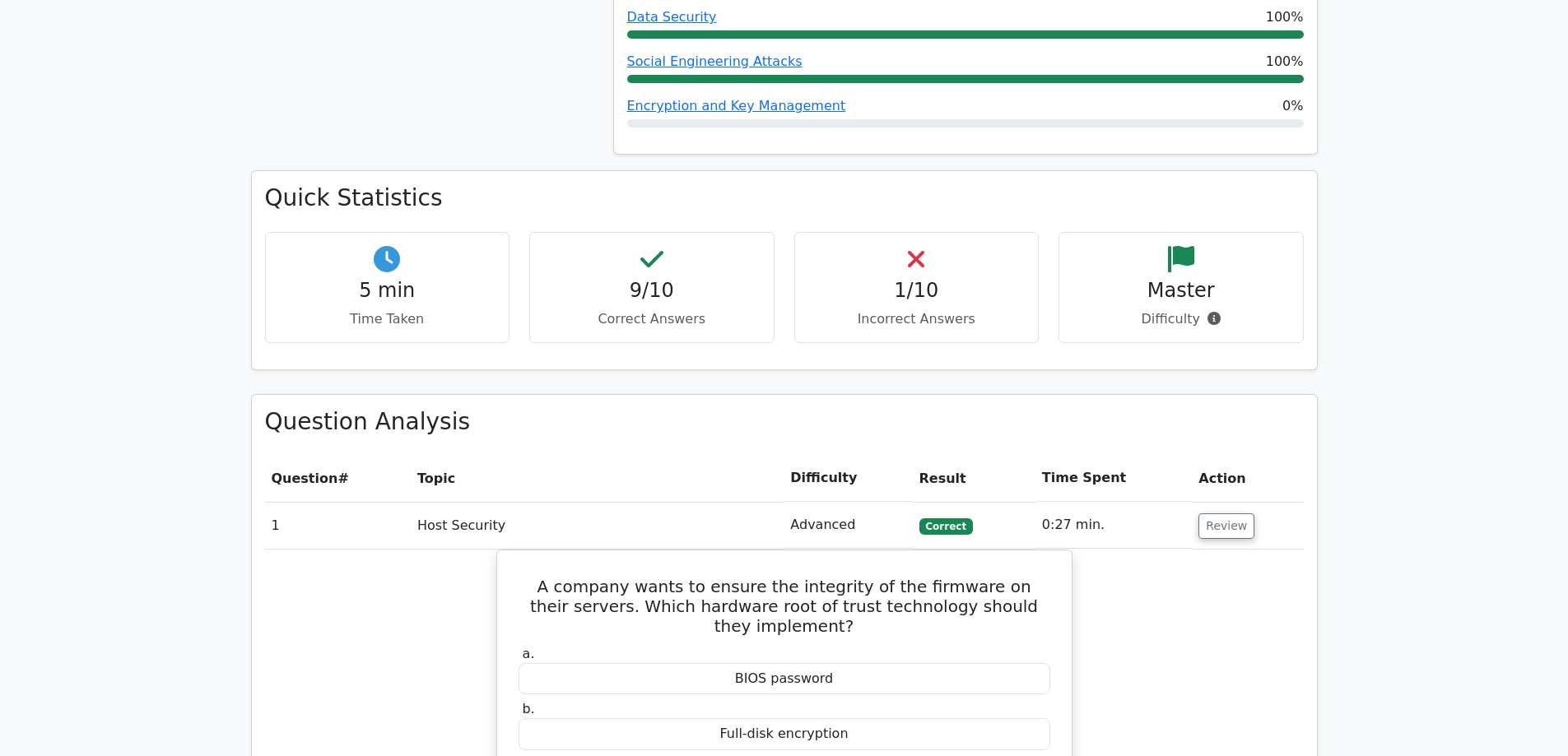
scroll to position [905, 0]
